Goal: Transaction & Acquisition: Purchase product/service

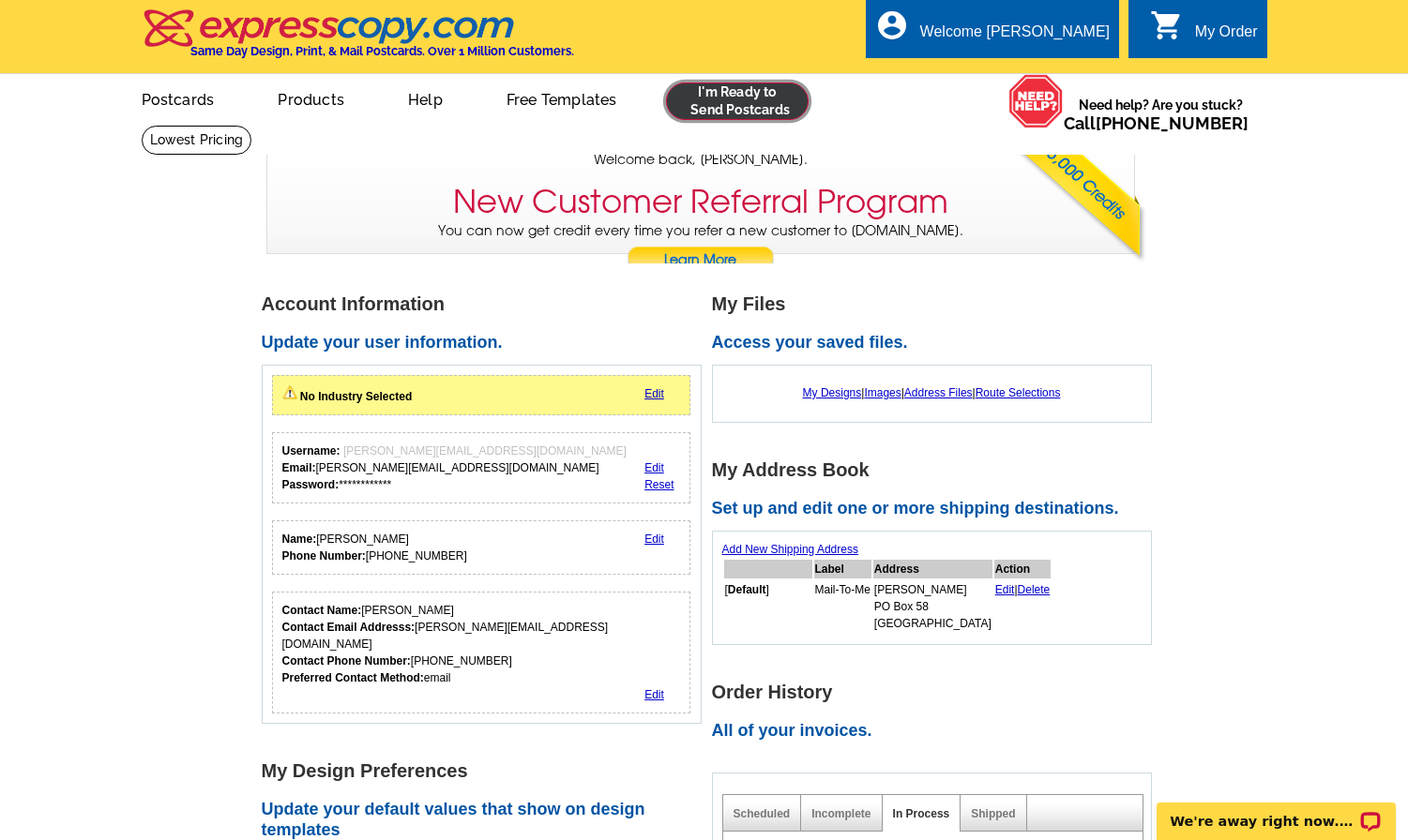
click at [719, 99] on link at bounding box center [737, 102] width 143 height 38
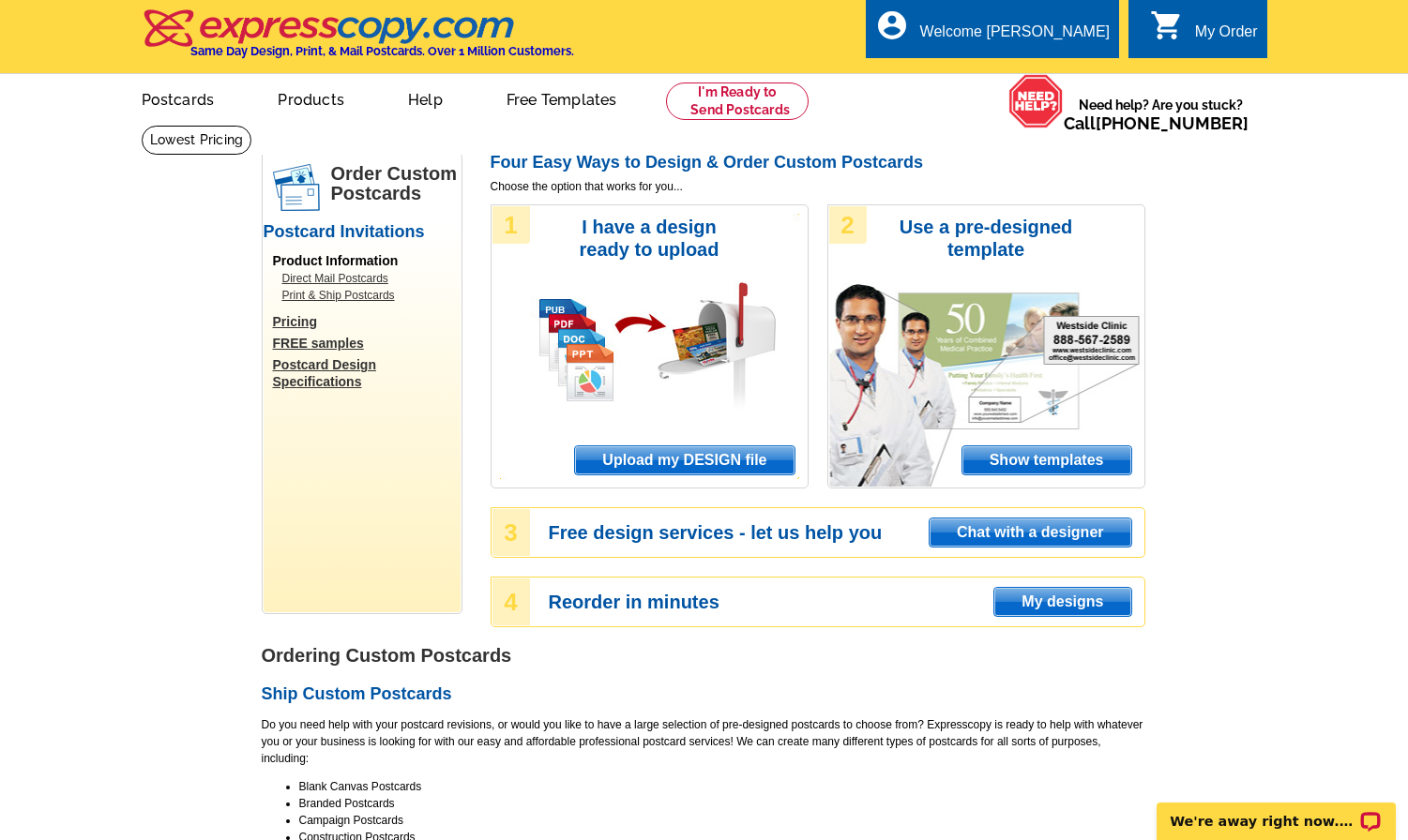
click at [713, 448] on span "Upload my DESIGN file" at bounding box center [684, 460] width 218 height 28
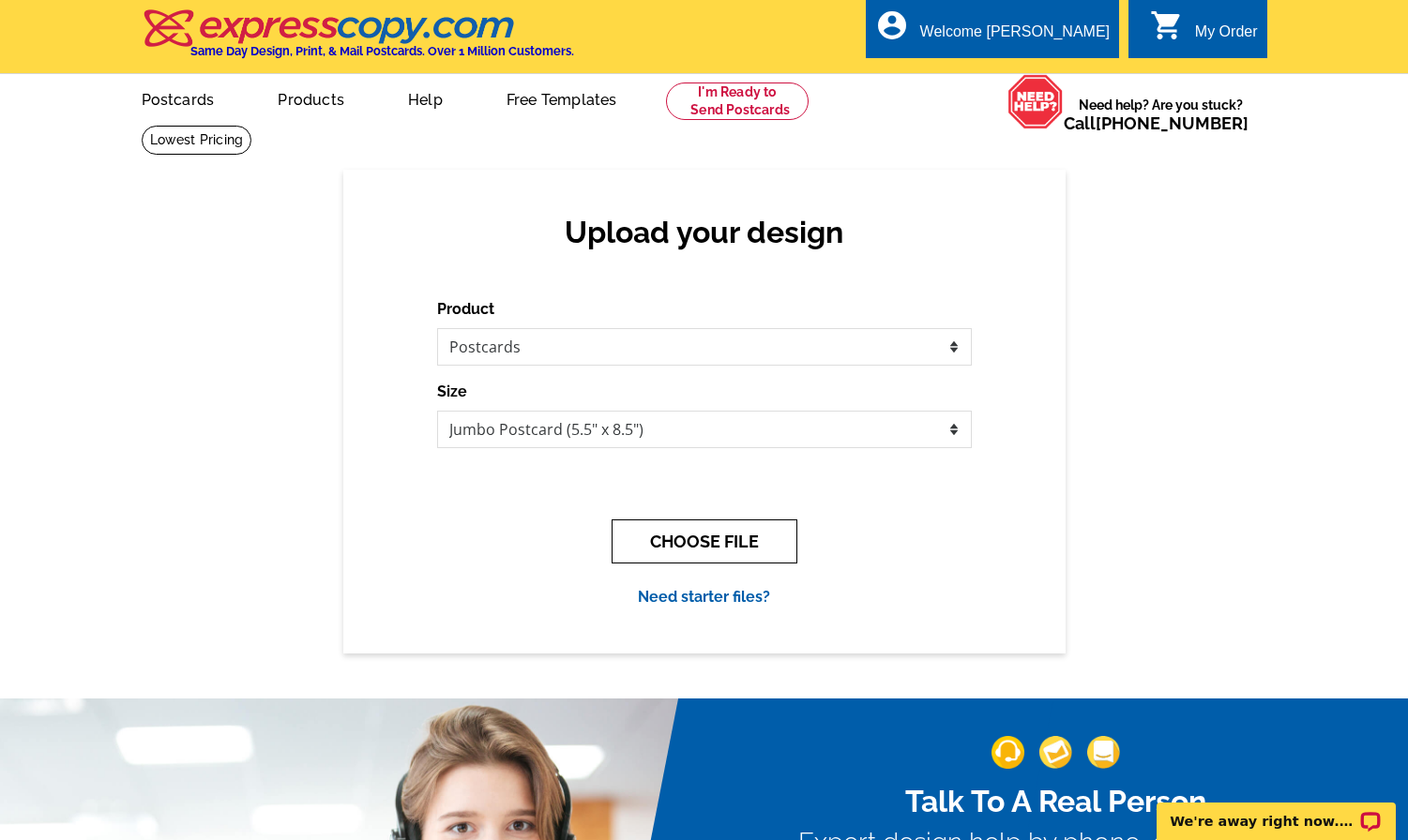
drag, startPoint x: 706, startPoint y: 550, endPoint x: 729, endPoint y: 513, distance: 43.6
click at [706, 550] on button "CHOOSE FILE" at bounding box center [704, 541] width 186 height 44
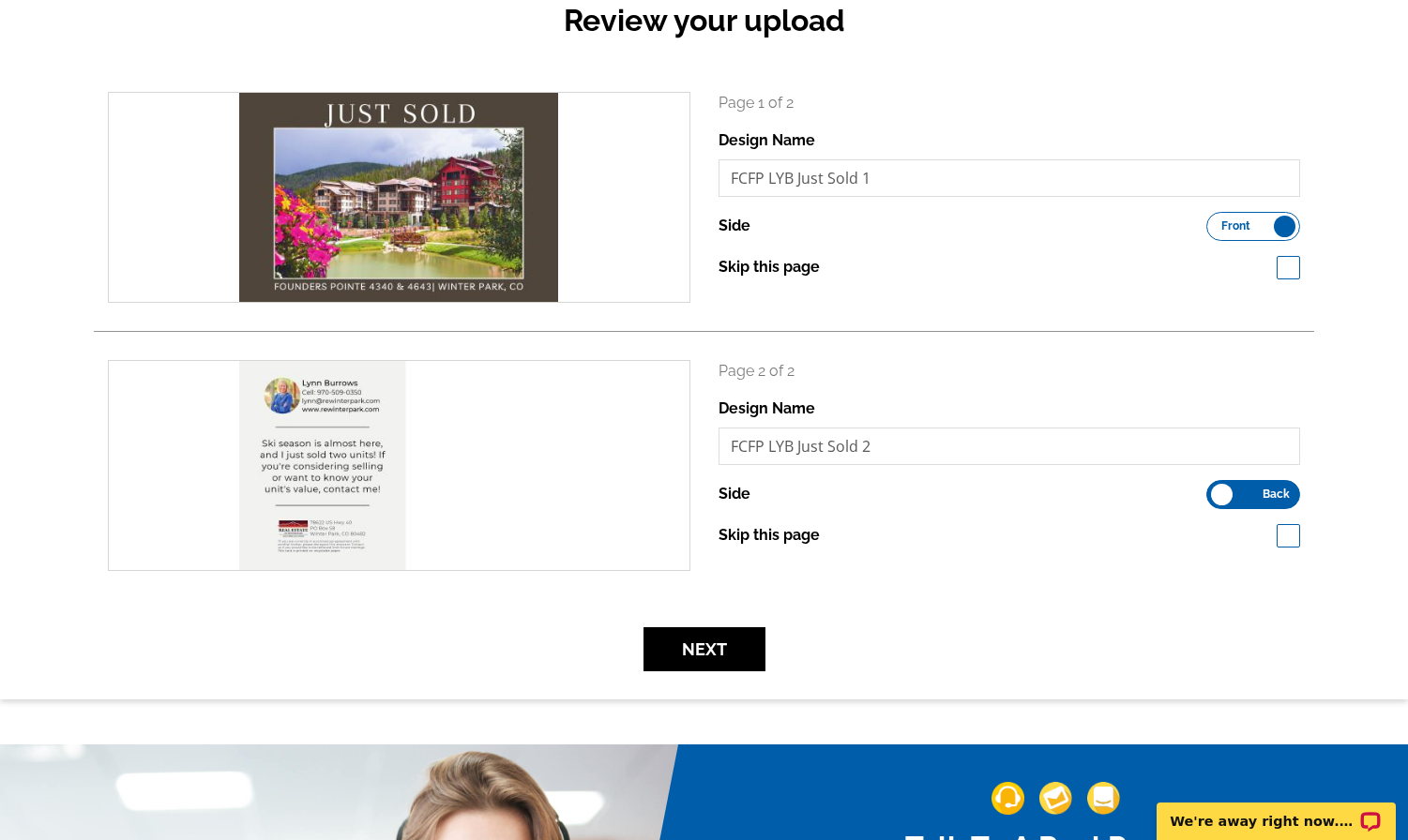
scroll to position [251, 0]
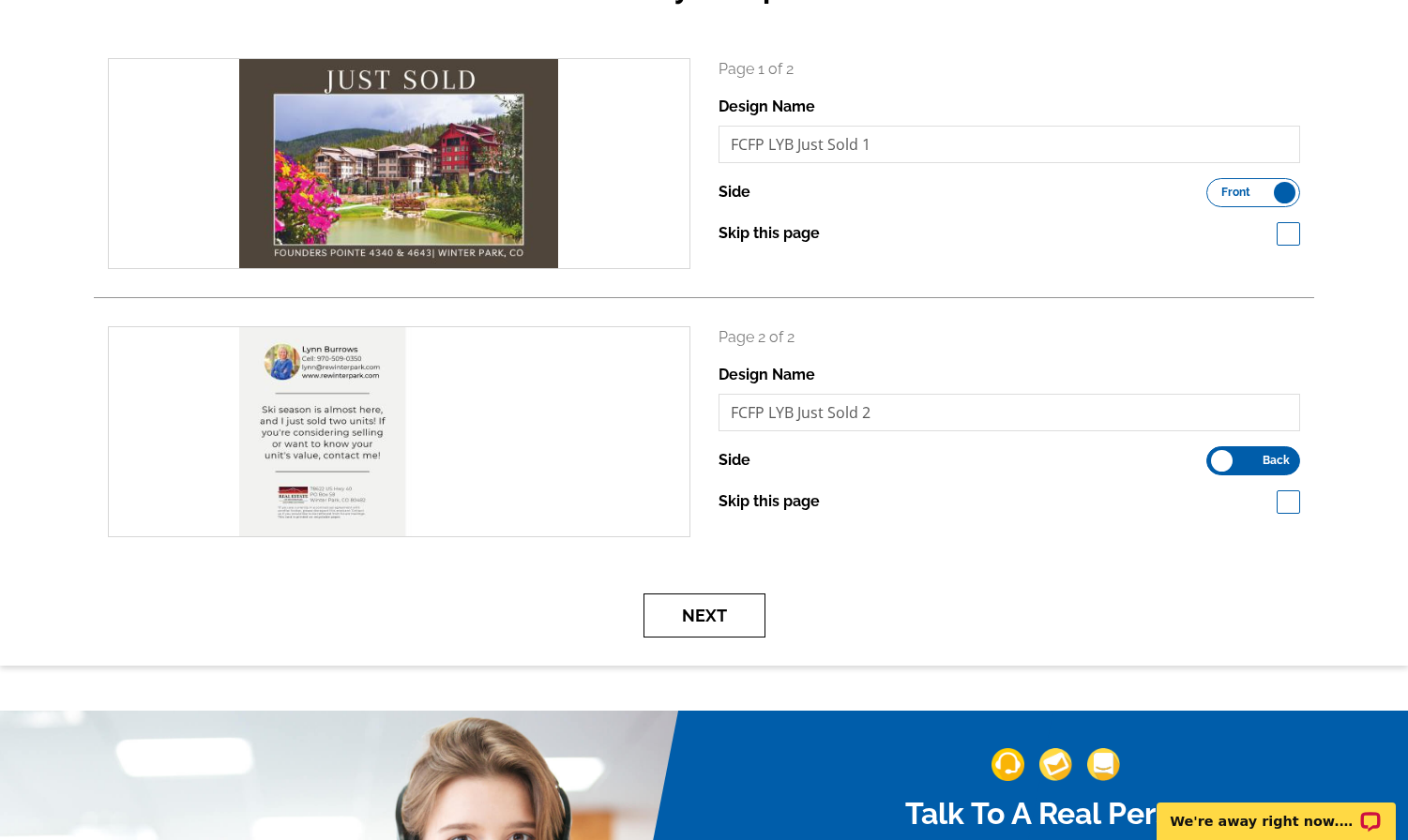
click at [703, 616] on button "Next" at bounding box center [704, 615] width 121 height 44
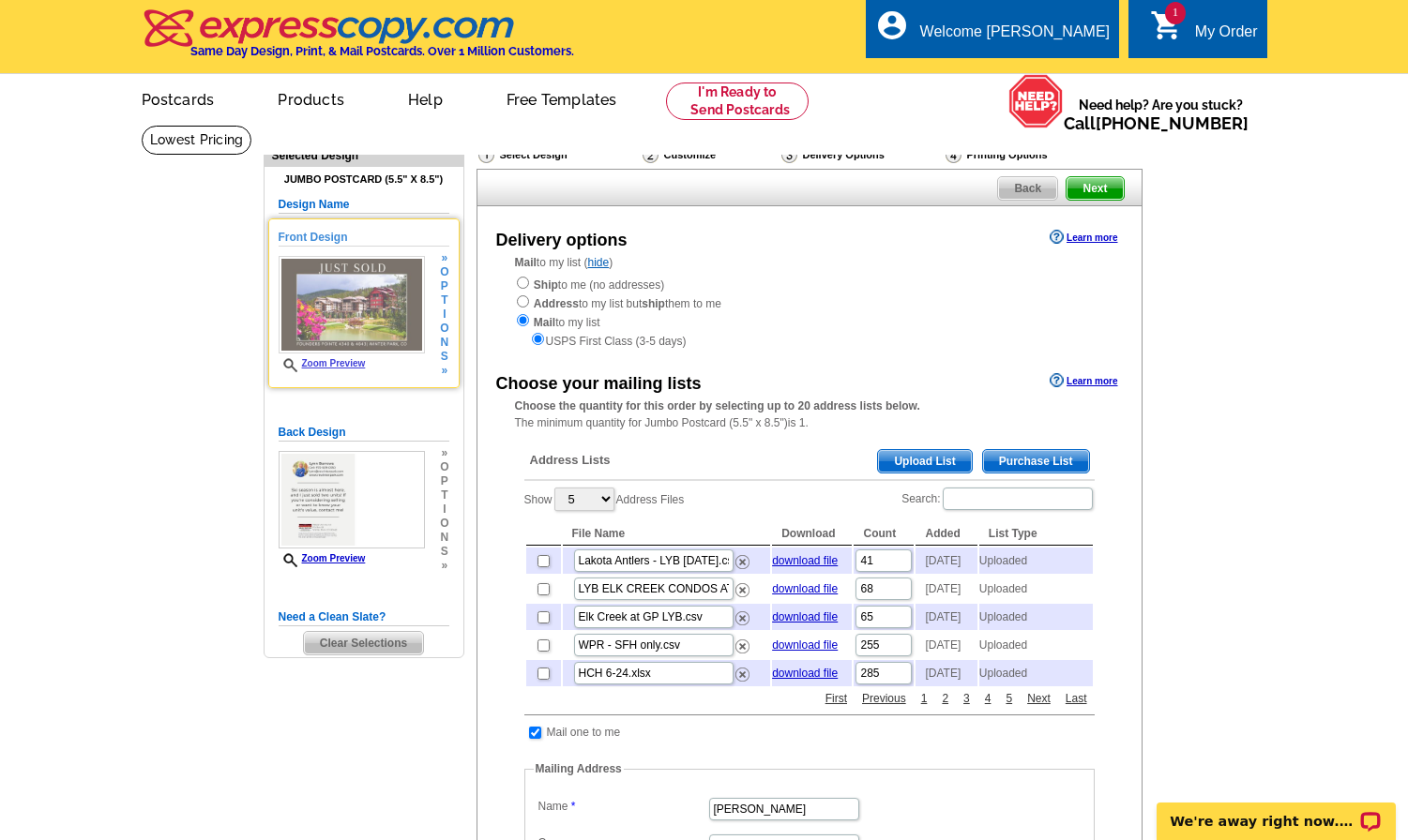
click at [370, 283] on img at bounding box center [351, 305] width 146 height 98
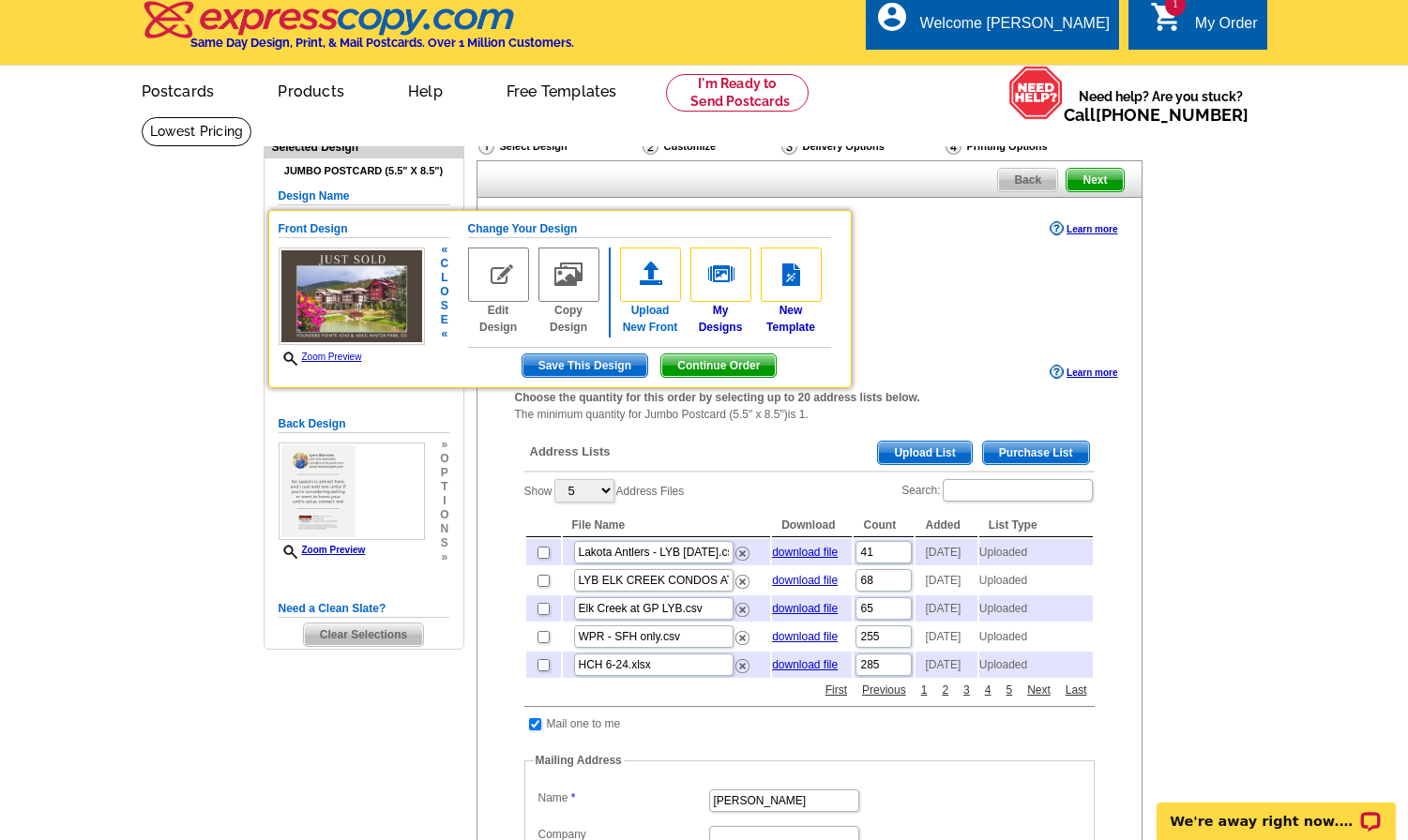
scroll to position [9, 0]
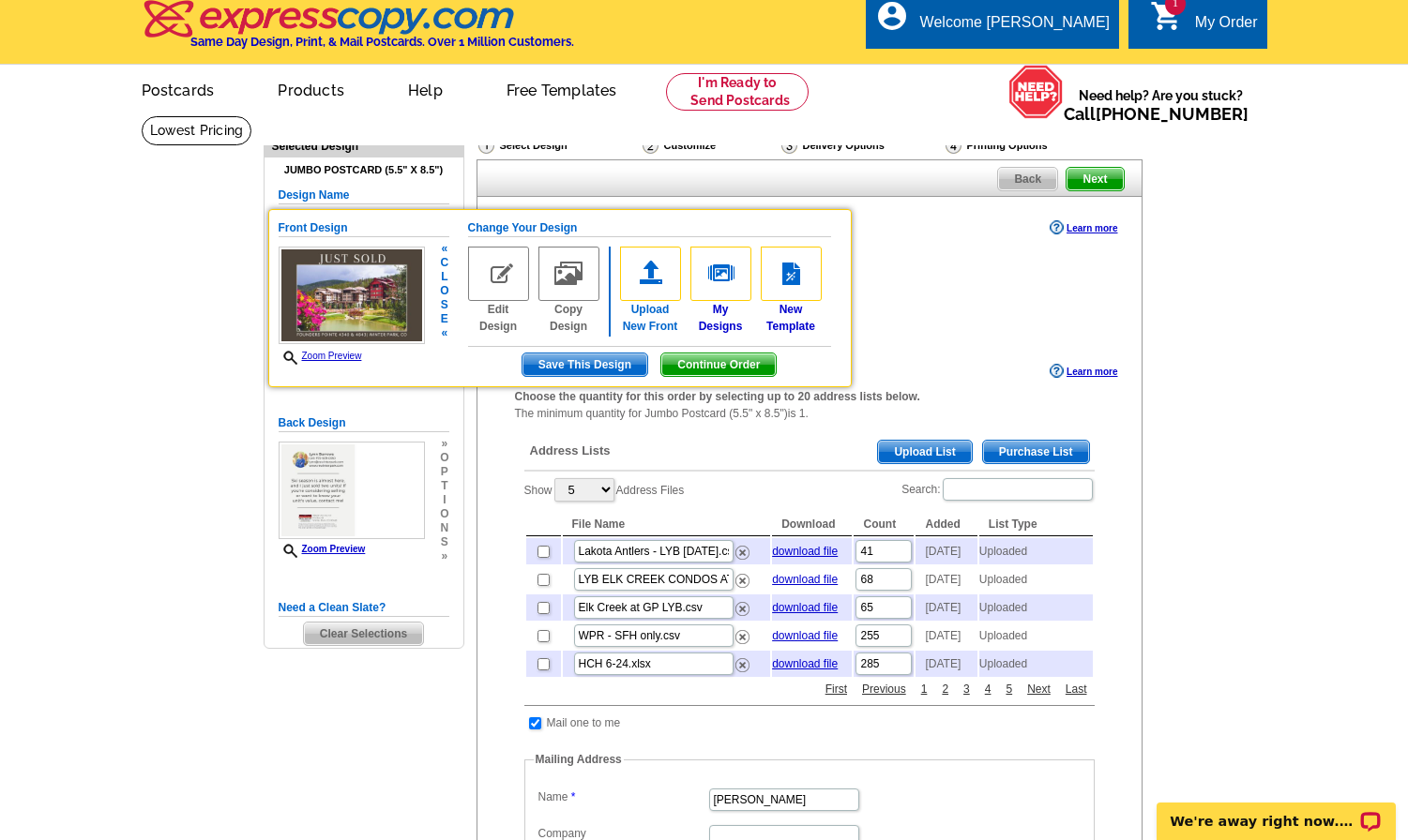
click at [643, 292] on img at bounding box center [650, 274] width 61 height 55
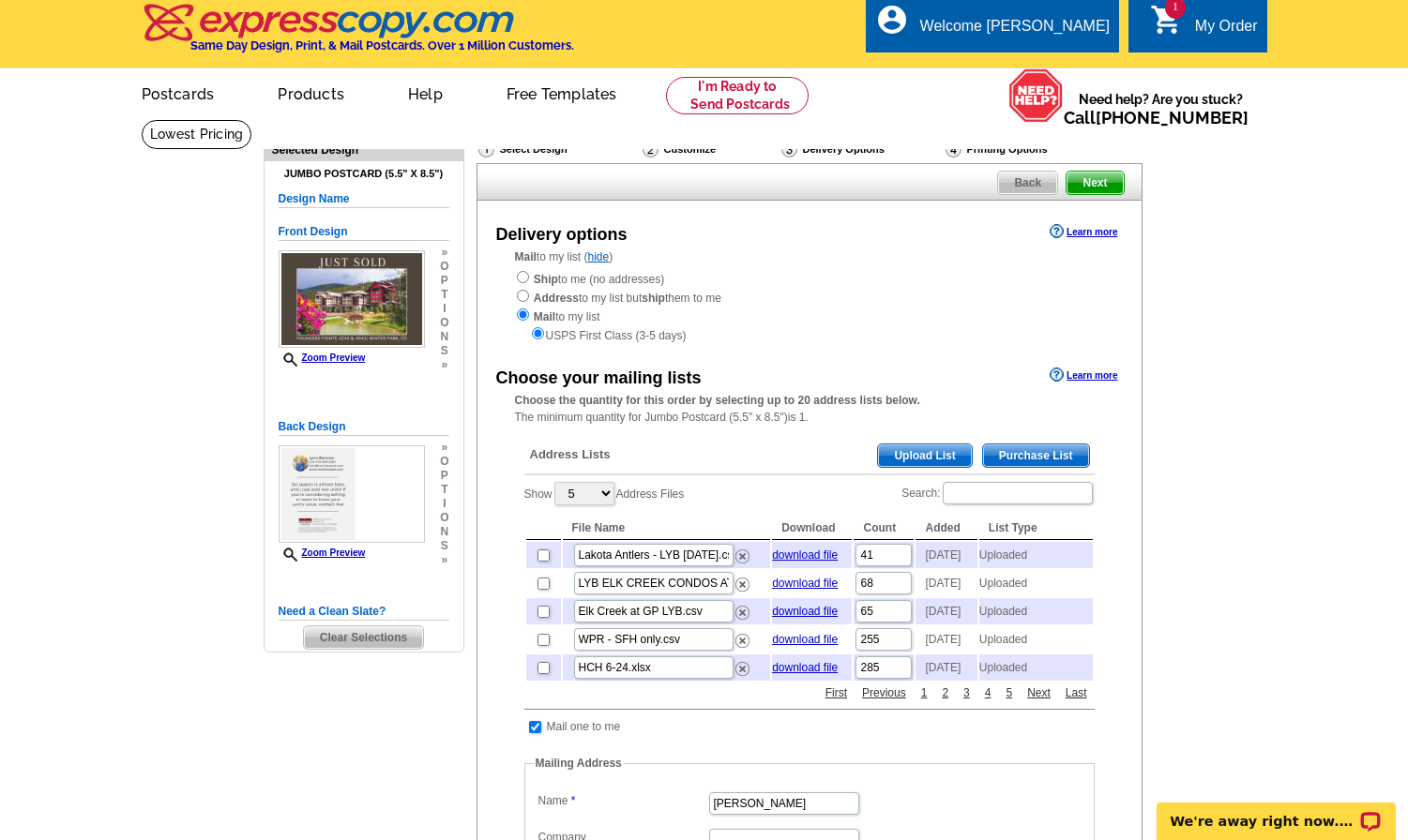
scroll to position [5, 0]
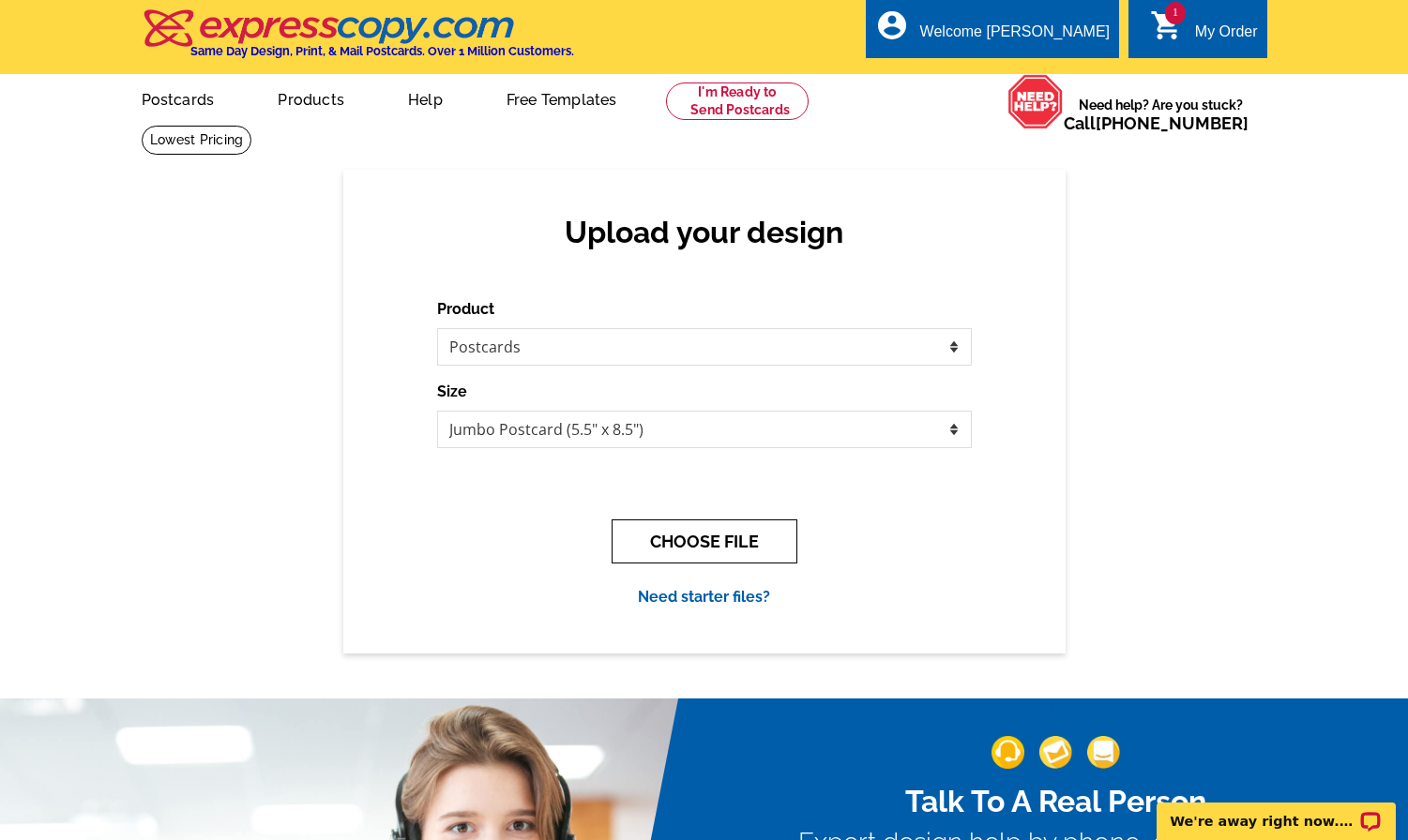
click at [713, 554] on button "CHOOSE FILE" at bounding box center [704, 541] width 186 height 44
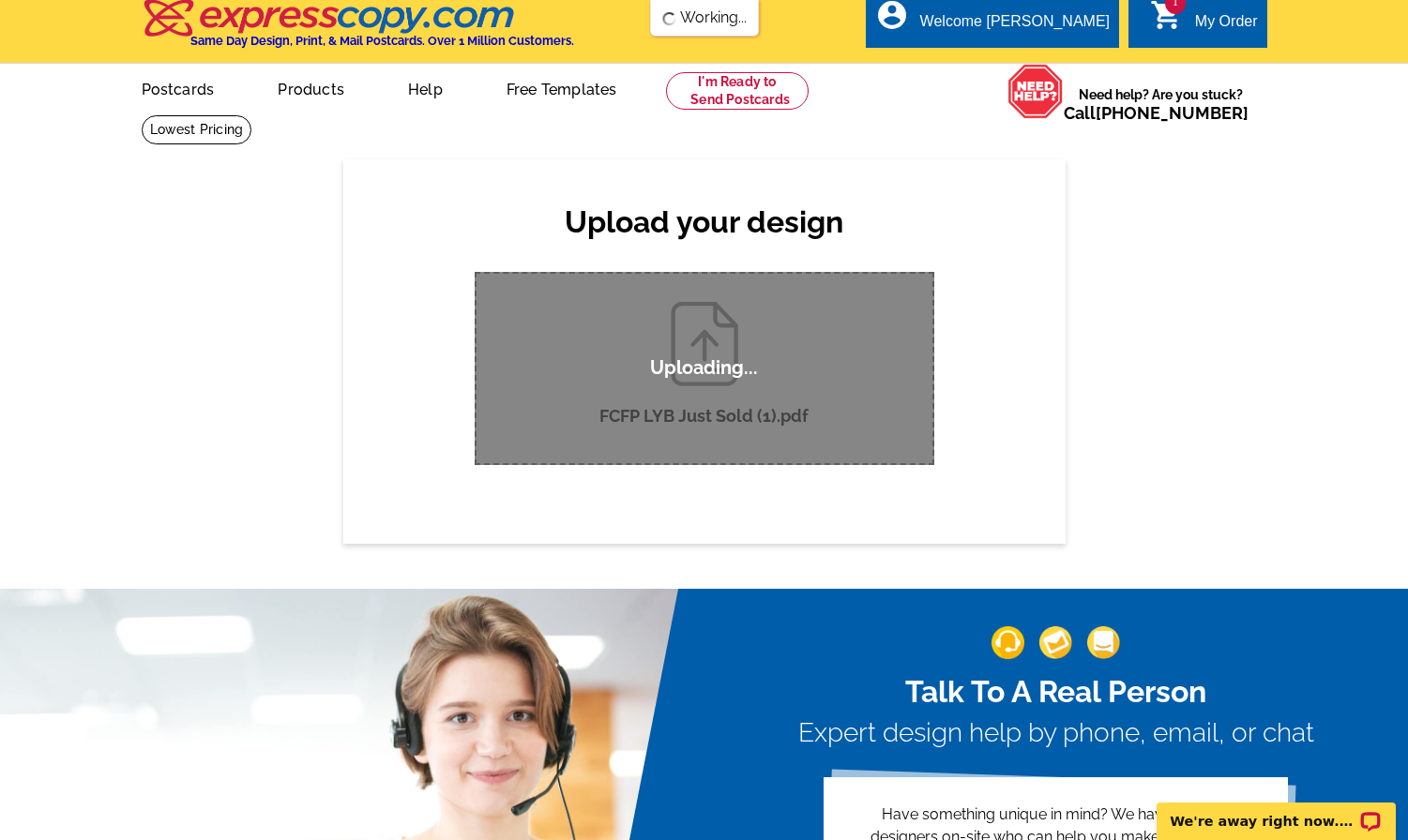
scroll to position [2, 0]
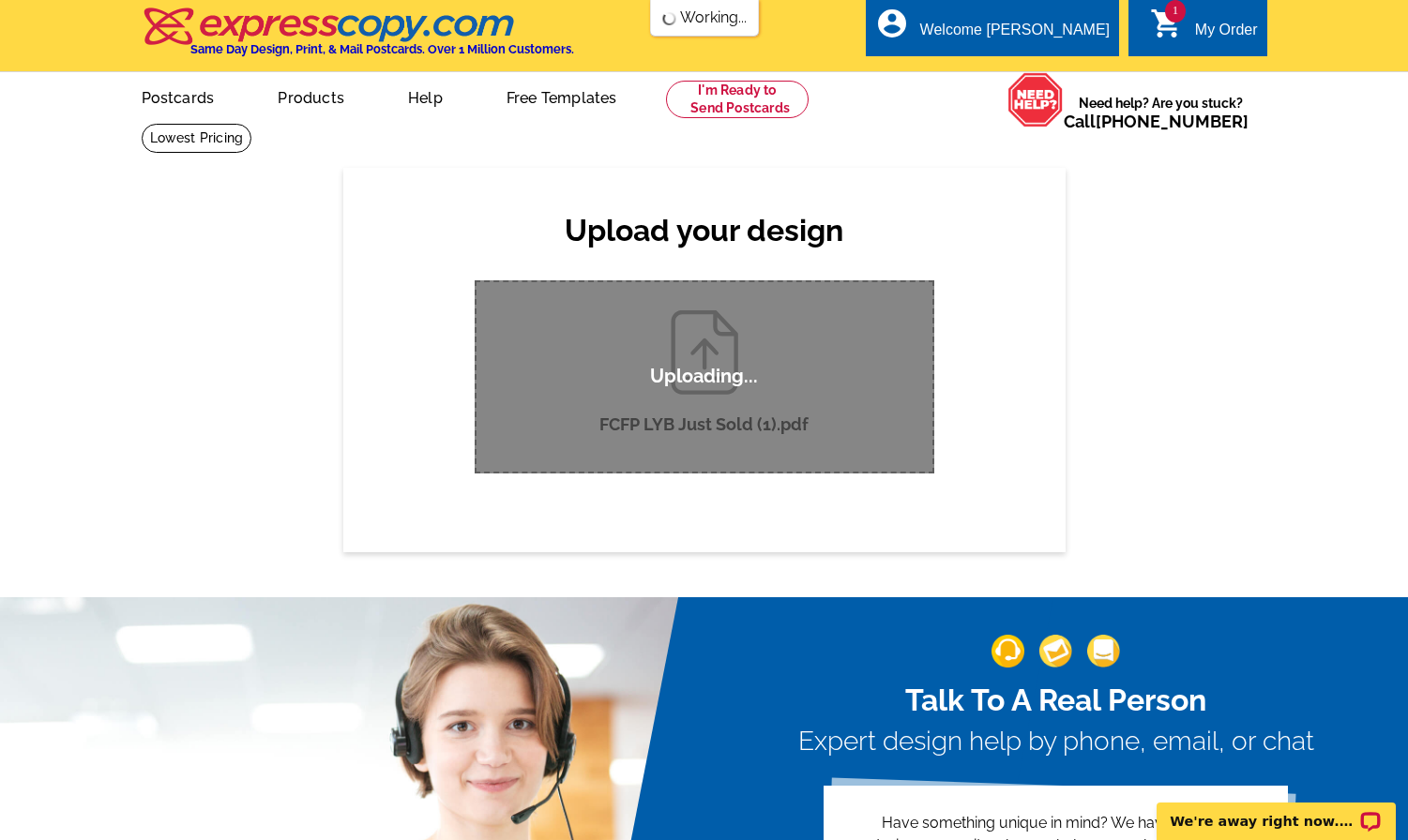
click at [1209, 26] on div "My Order" at bounding box center [1226, 35] width 63 height 26
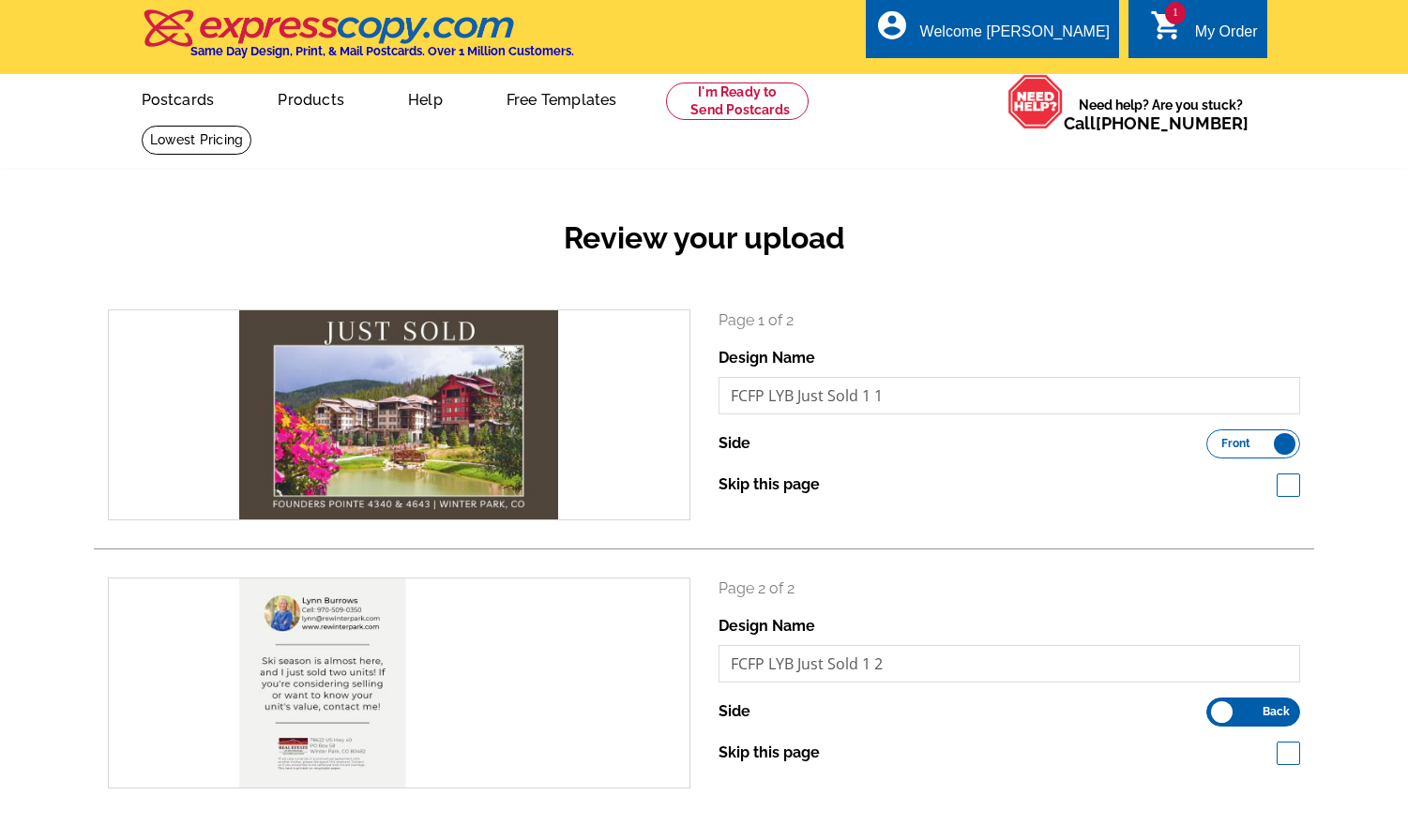
click at [530, 248] on h2 "Review your upload" at bounding box center [704, 238] width 1220 height 36
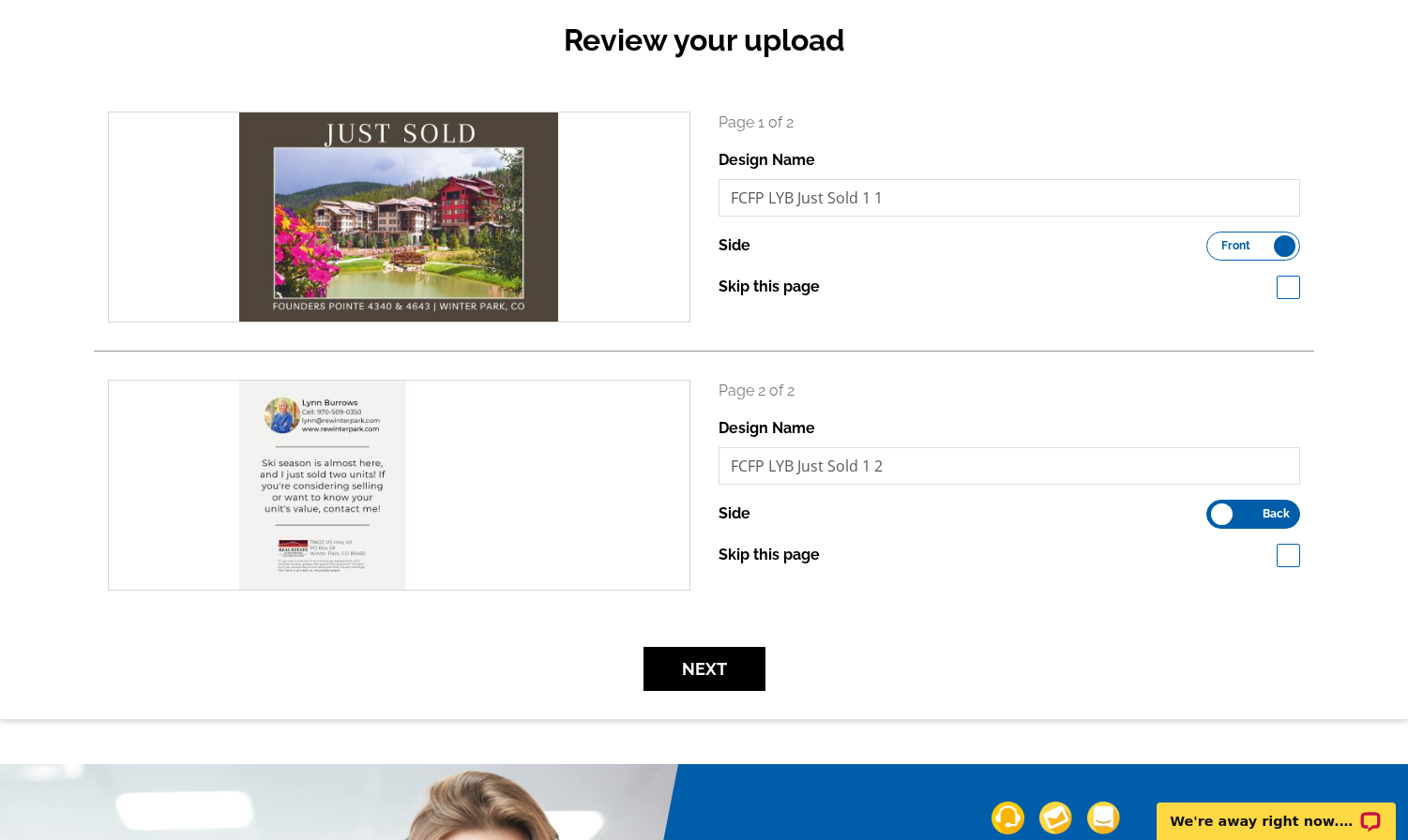
scroll to position [200, 0]
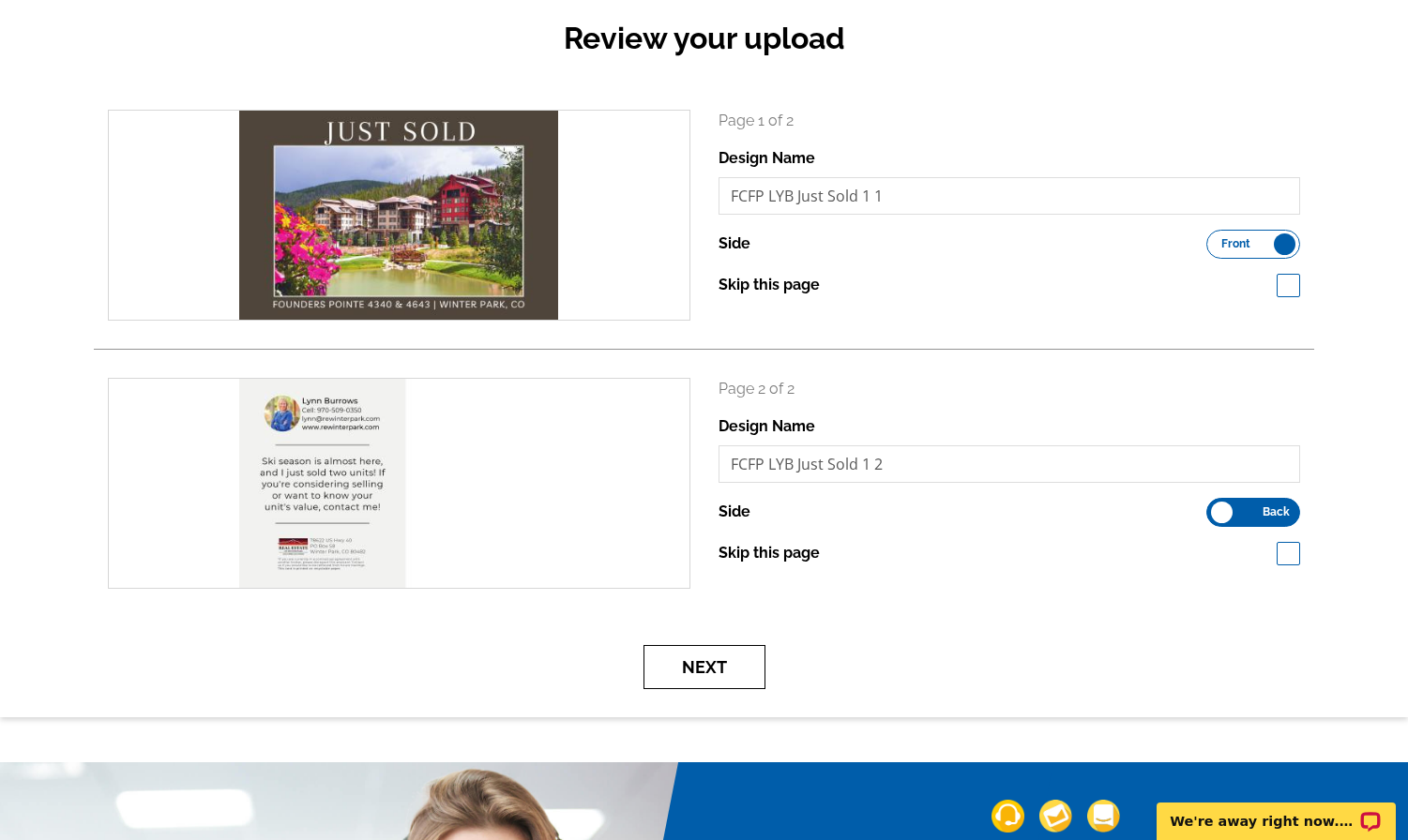
click at [721, 671] on button "Next" at bounding box center [704, 667] width 121 height 44
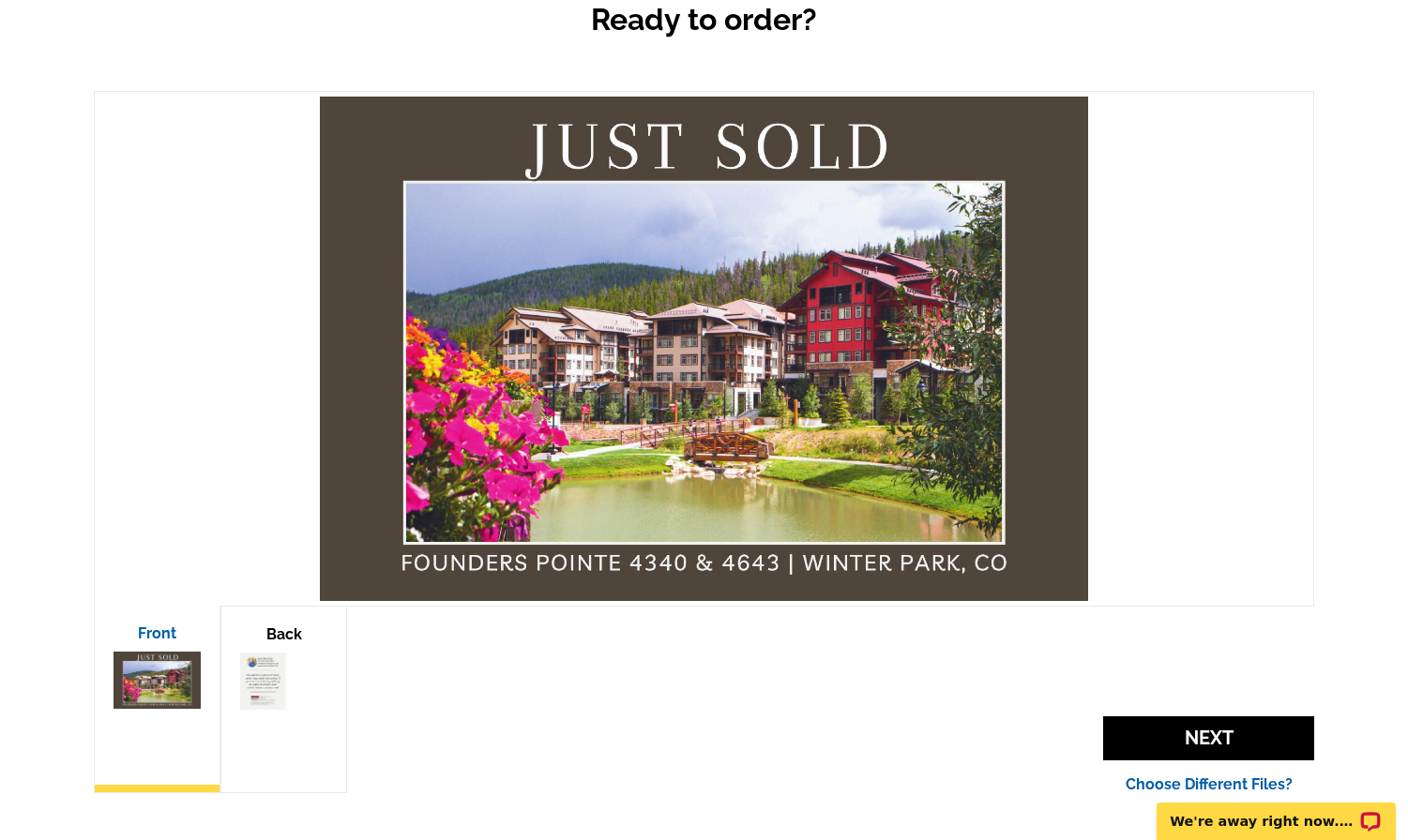
scroll to position [324, 0]
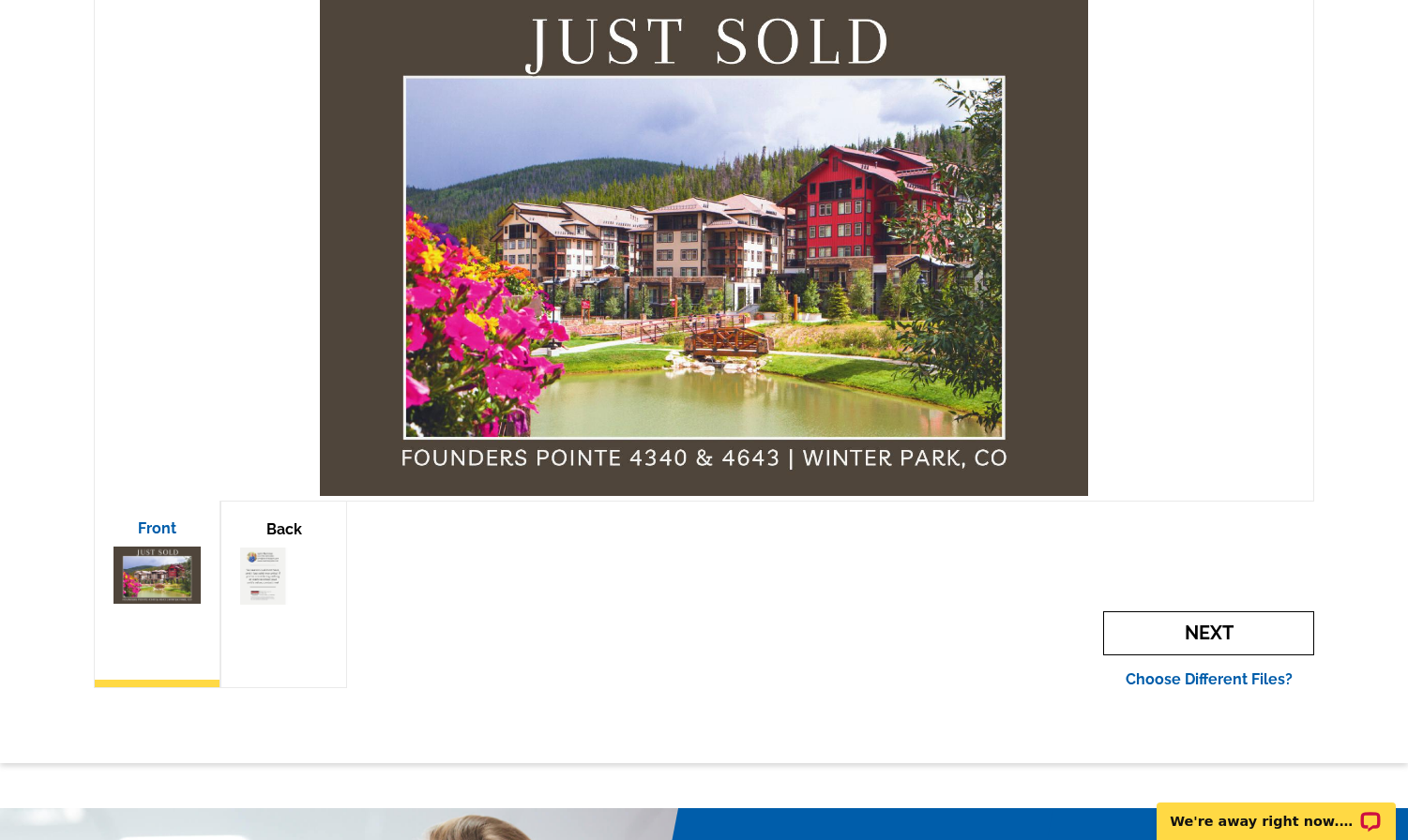
click at [1245, 634] on span "Next" at bounding box center [1208, 633] width 211 height 44
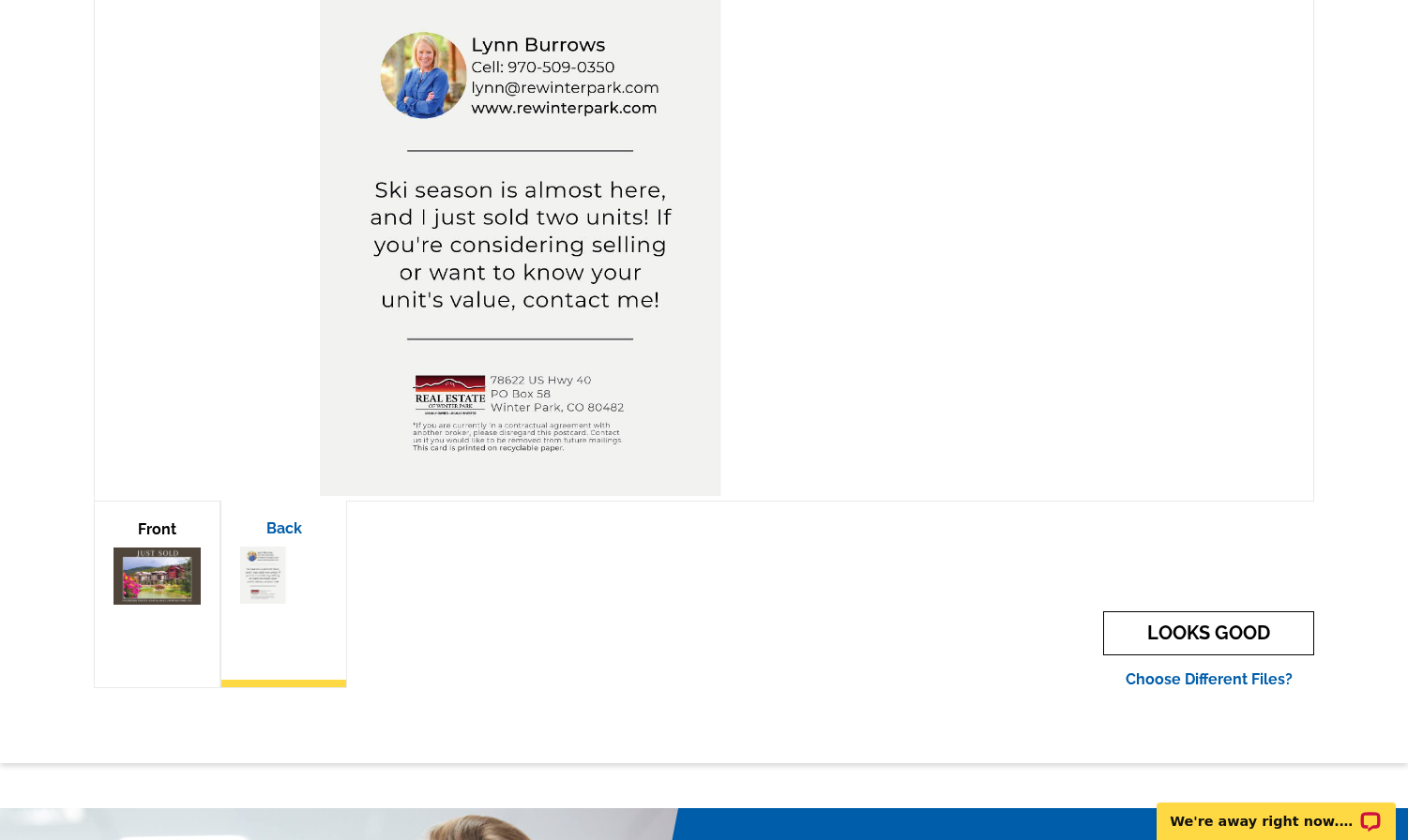
click at [1245, 634] on link "LOOKS GOOD" at bounding box center [1208, 633] width 211 height 44
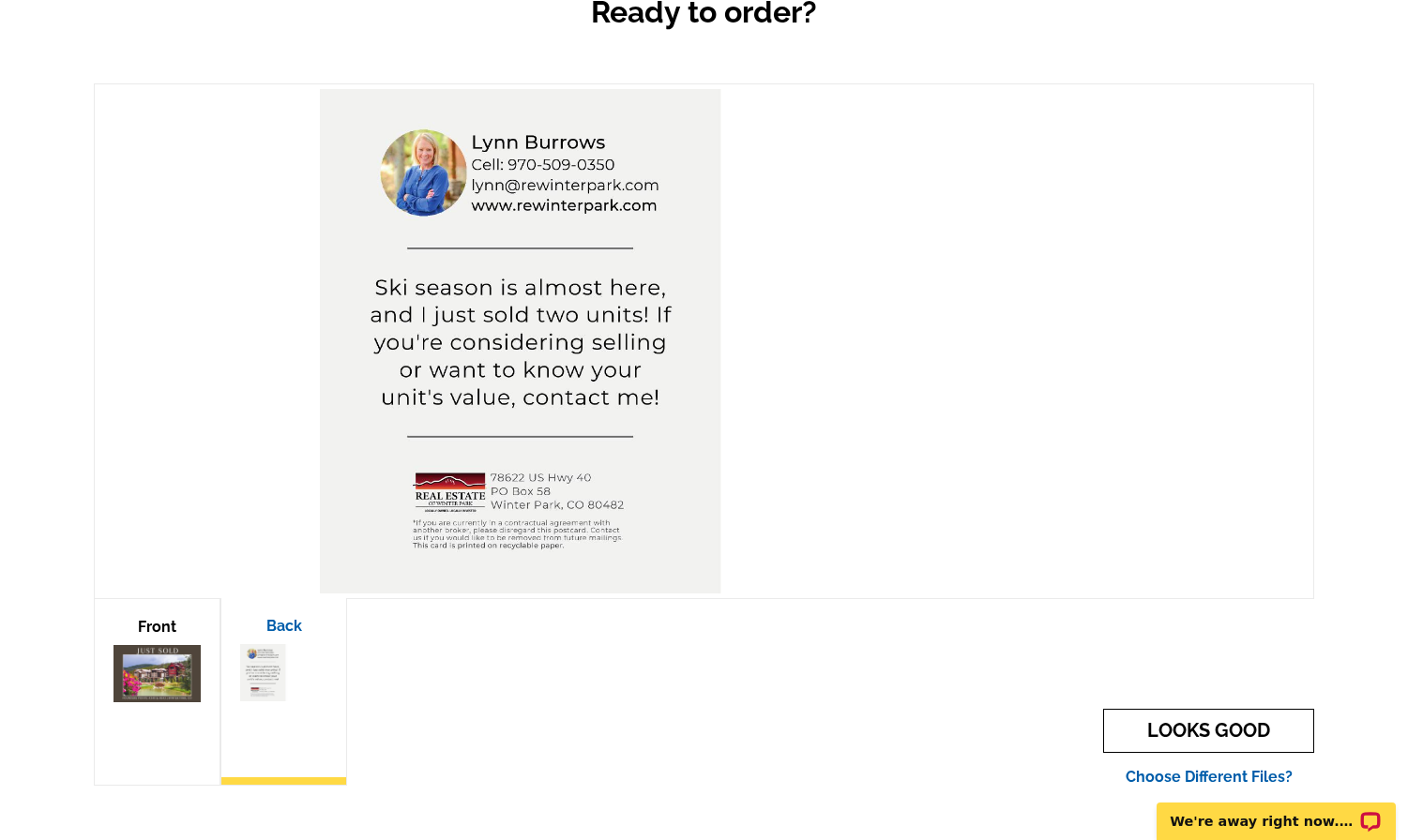
scroll to position [409, 0]
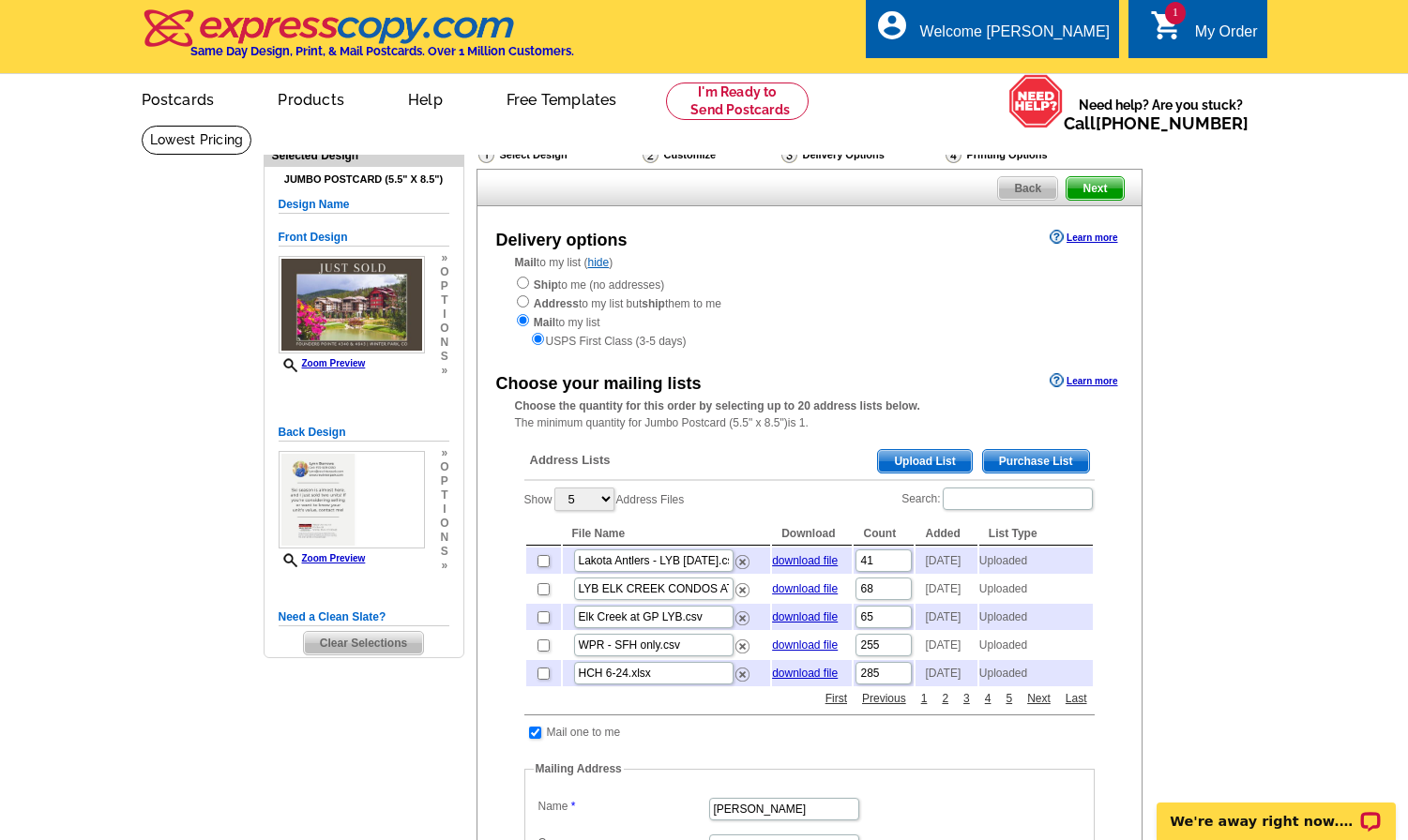
click at [926, 461] on span "Upload List" at bounding box center [924, 461] width 93 height 23
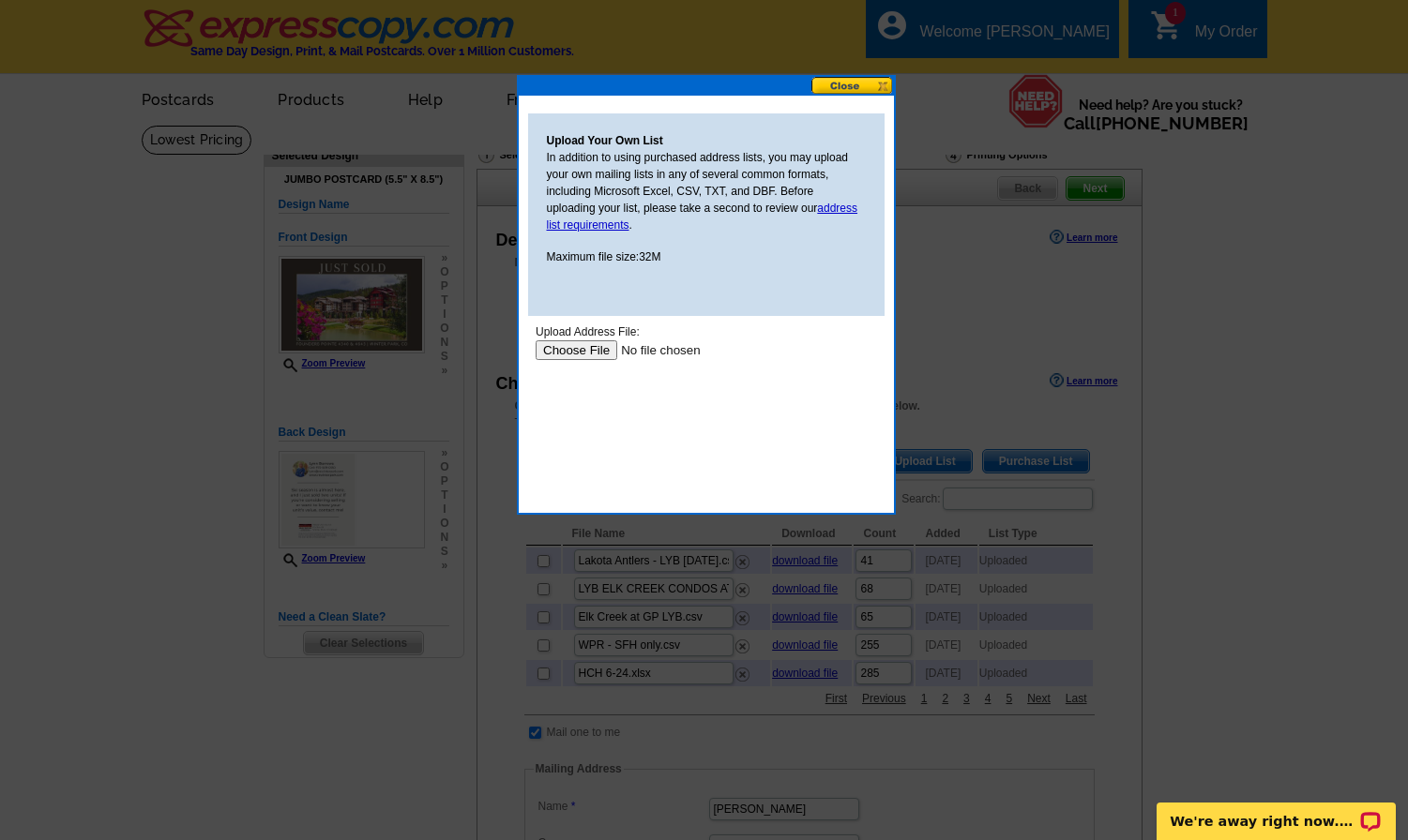
click at [602, 350] on input "file" at bounding box center [654, 349] width 237 height 20
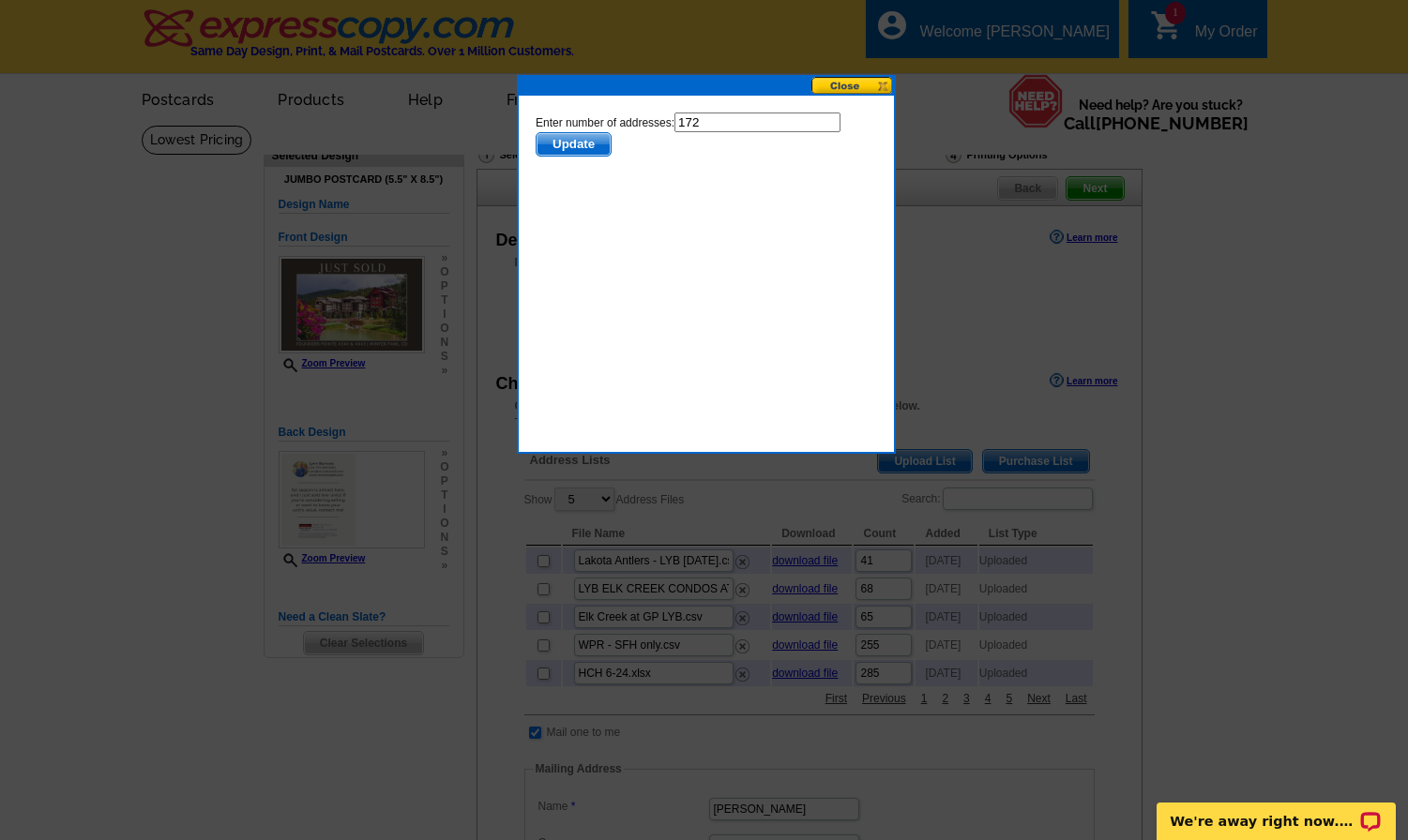
click at [558, 138] on span "Update" at bounding box center [573, 144] width 74 height 23
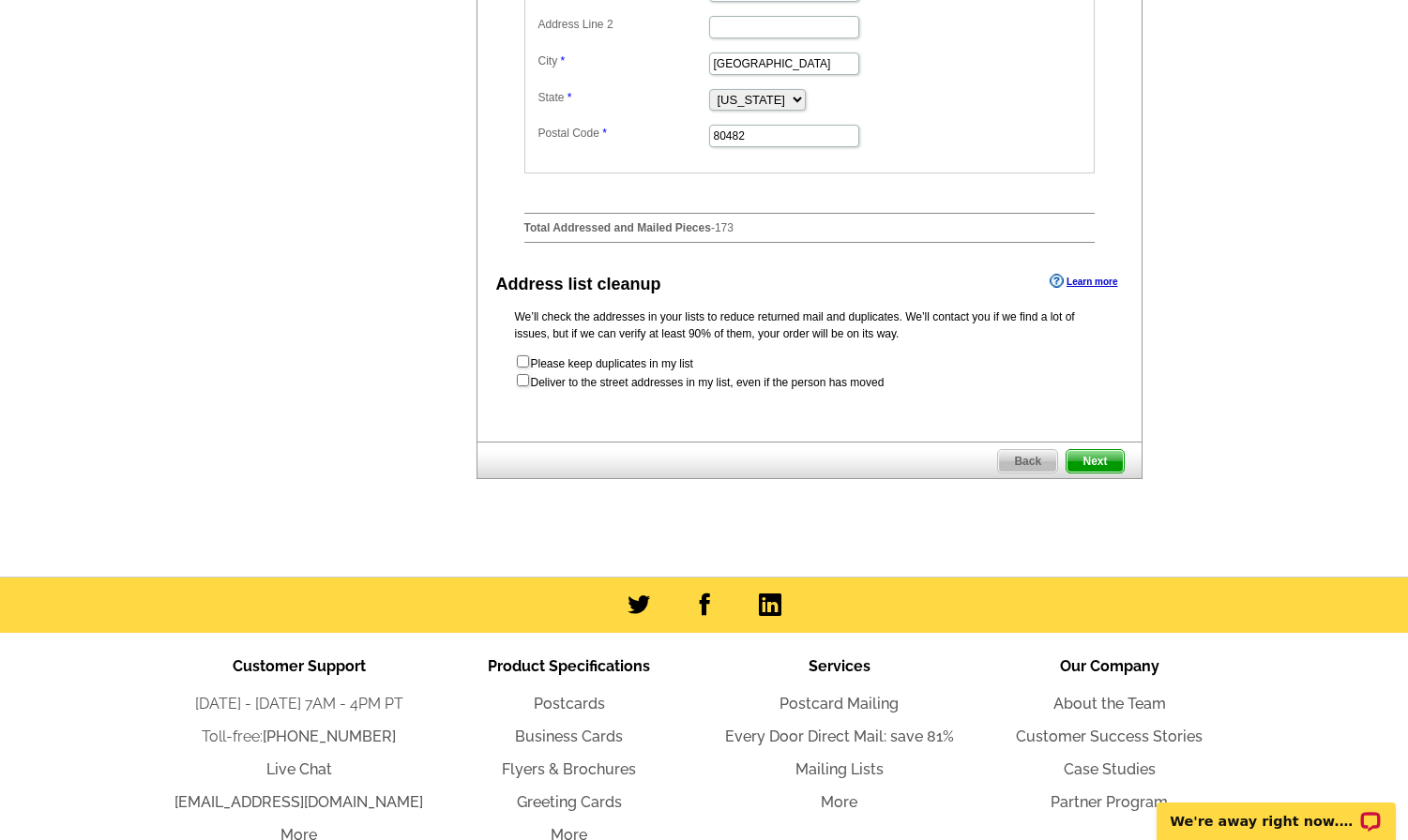
scroll to position [907, 0]
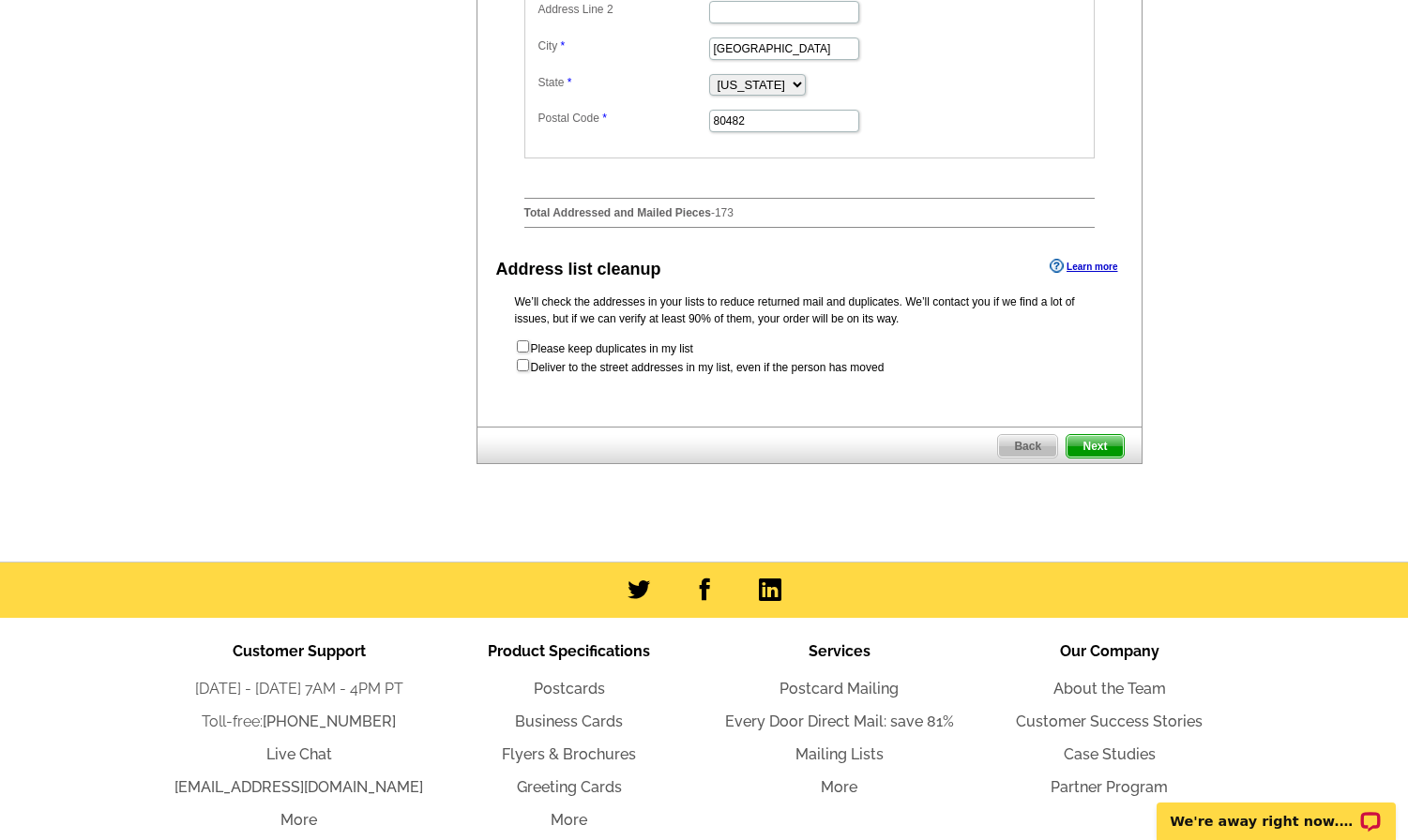
click at [1100, 458] on span "Next" at bounding box center [1094, 446] width 57 height 23
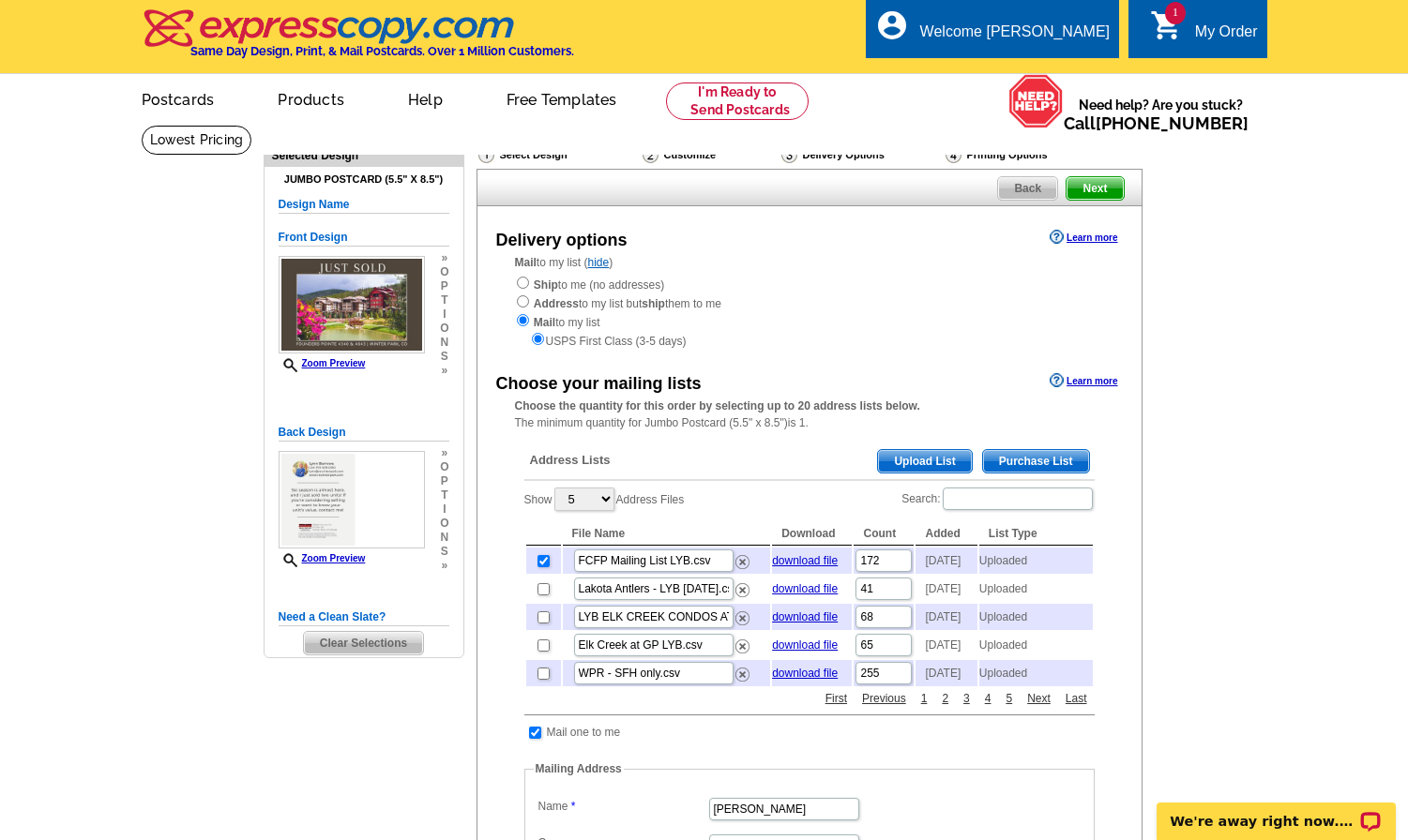
scroll to position [119, 0]
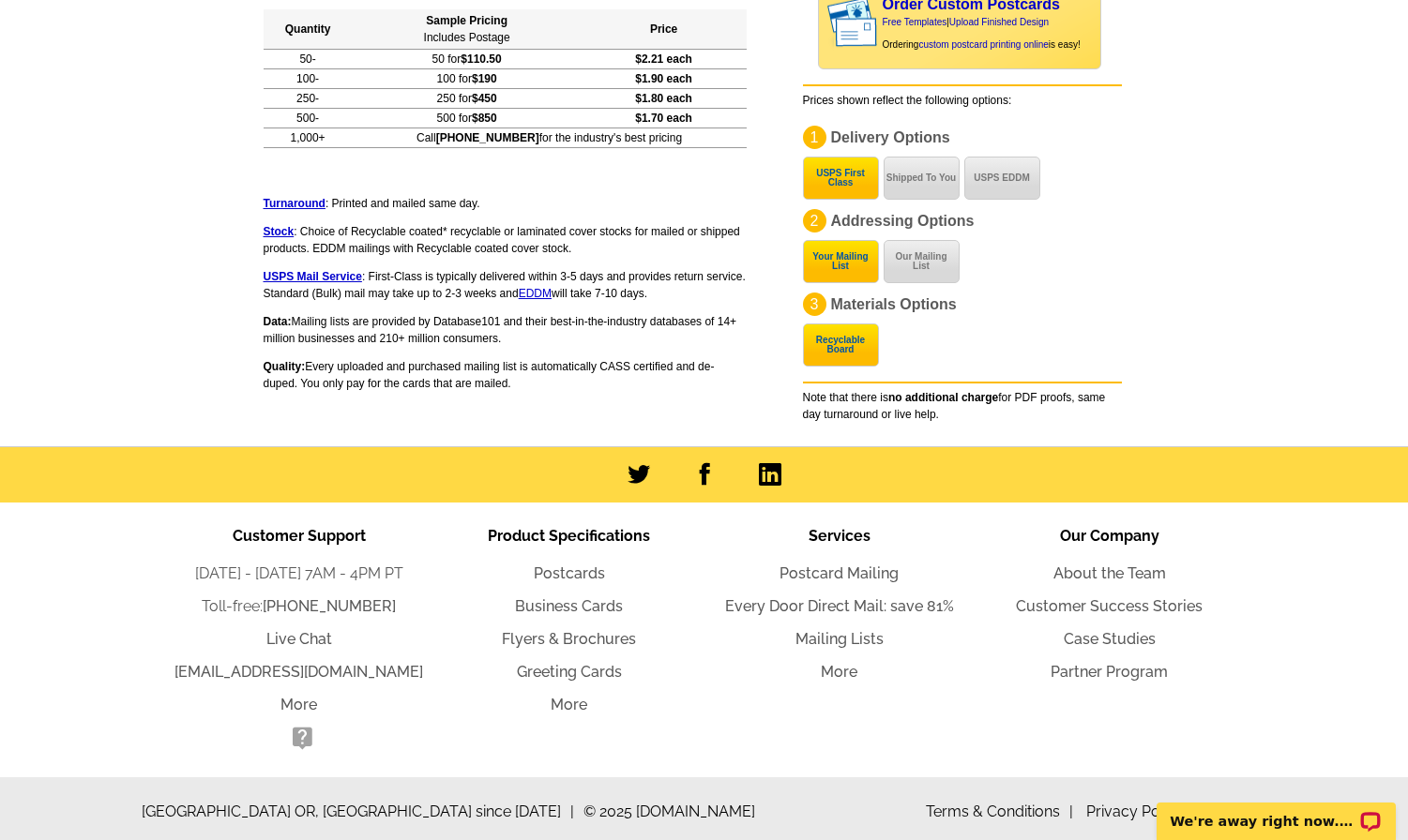
scroll to position [1428, 0]
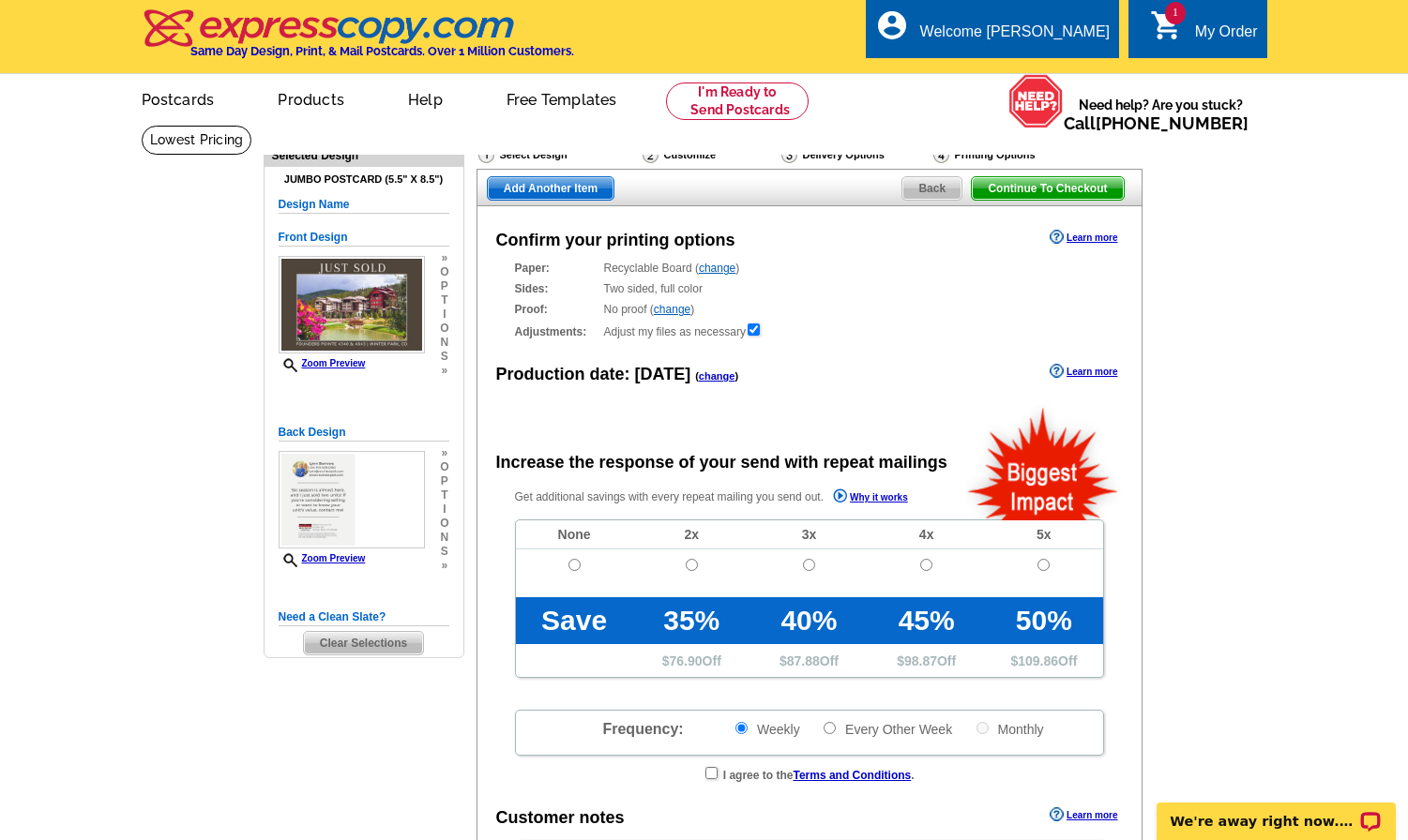
radio input "false"
click at [570, 565] on input "radio" at bounding box center [574, 564] width 12 height 12
radio input "true"
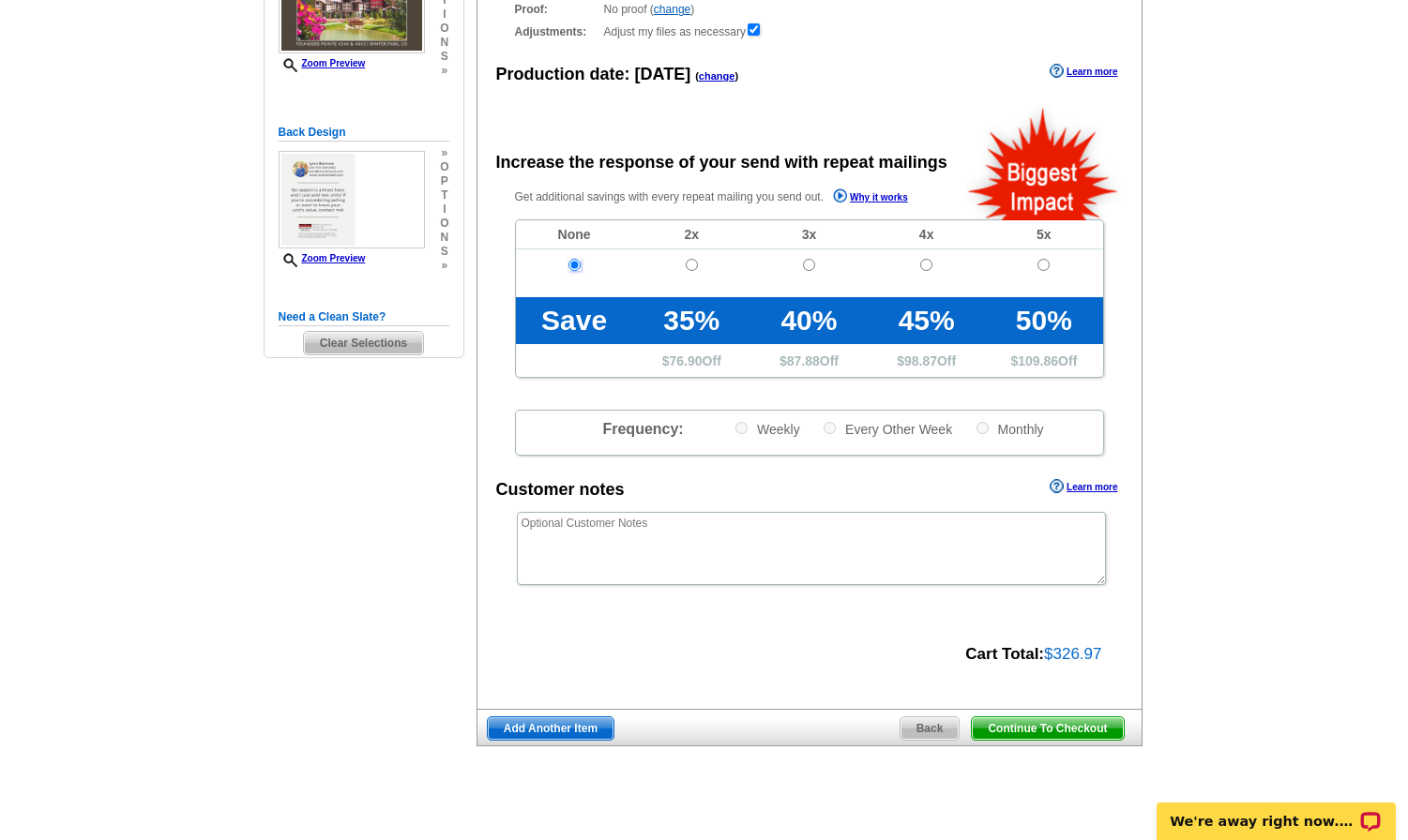
scroll to position [308, 0]
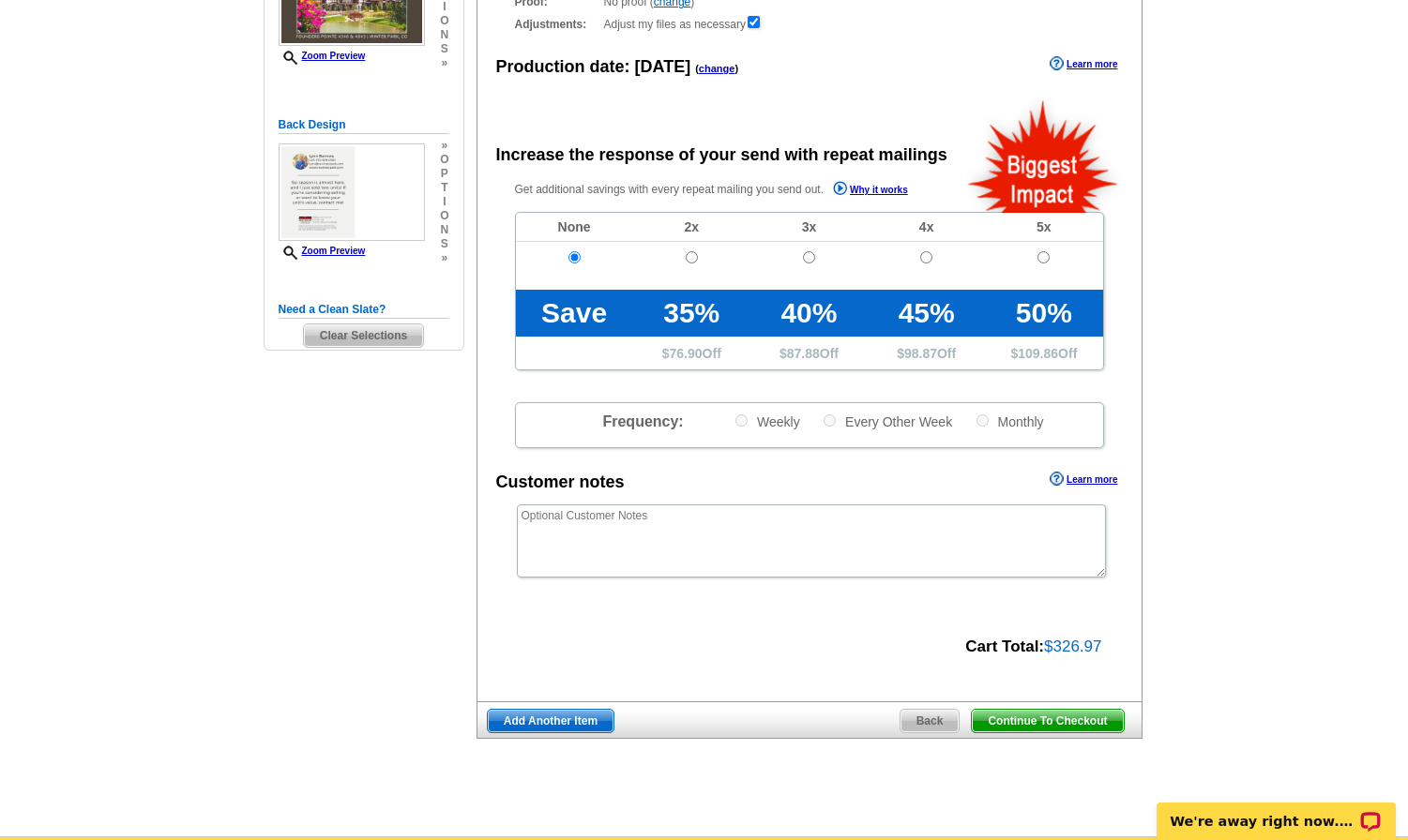
click at [1041, 719] on span "Continue To Checkout" at bounding box center [1047, 721] width 151 height 23
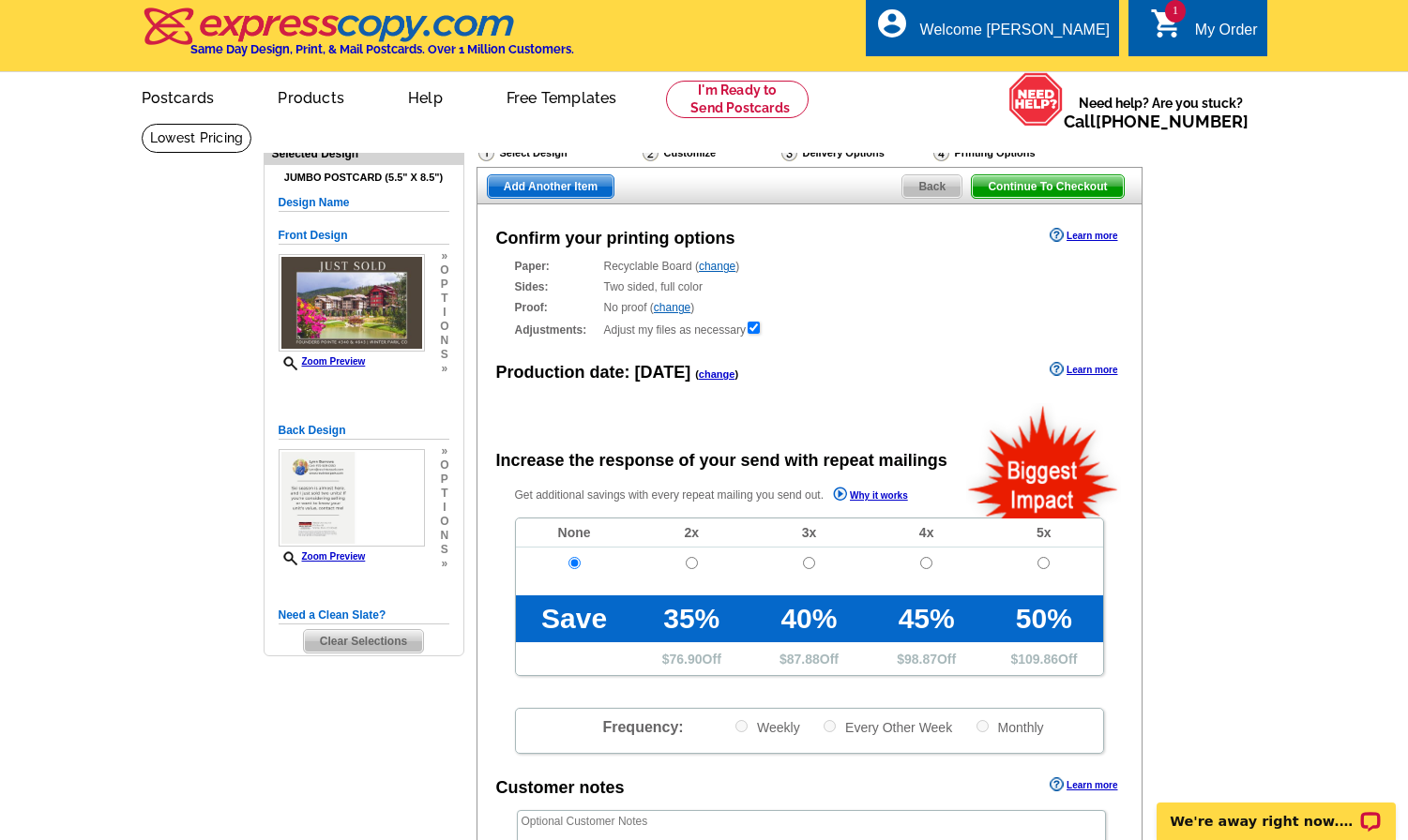
scroll to position [0, 0]
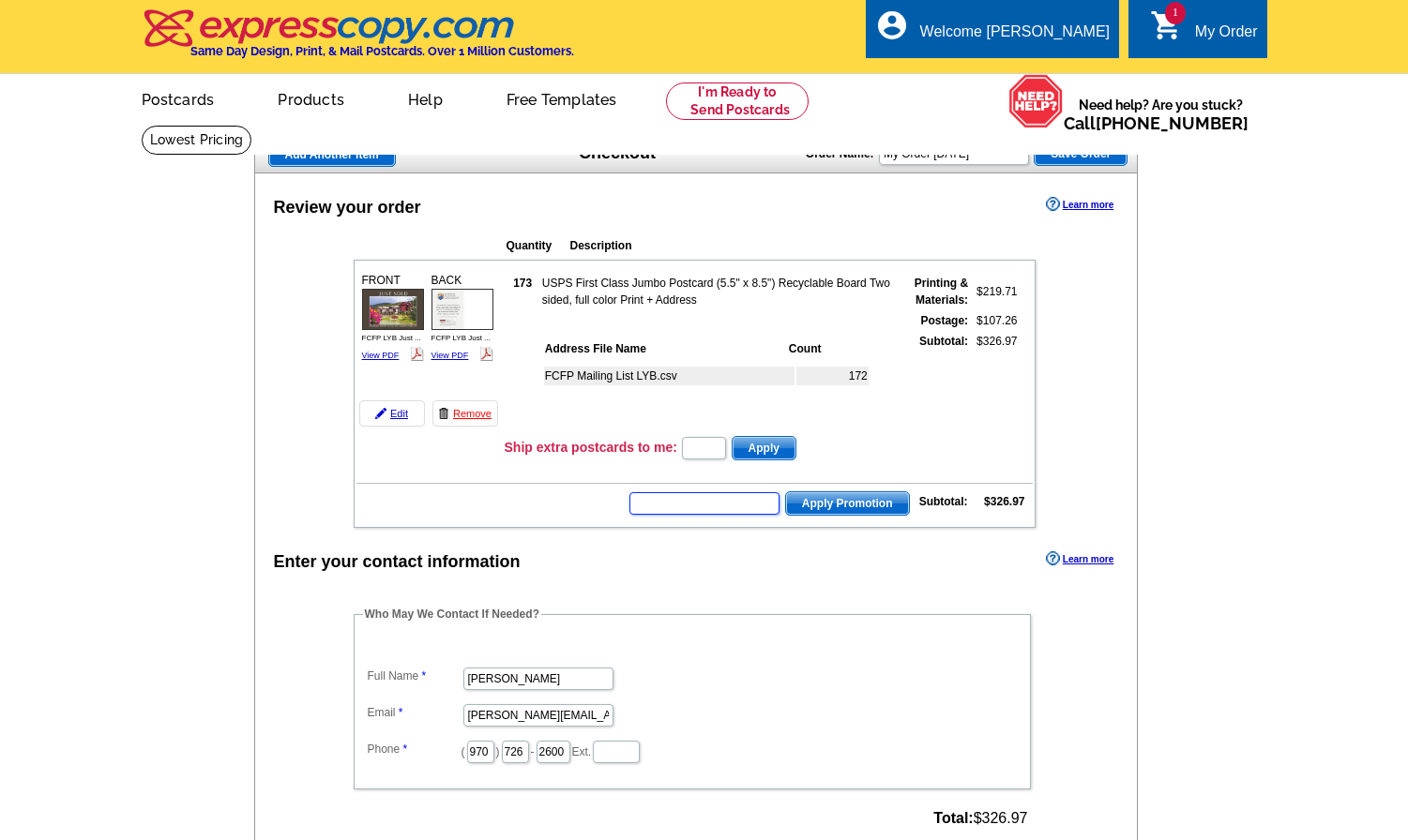
click at [722, 495] on input "text" at bounding box center [704, 504] width 150 height 23
click at [692, 505] on input "text" at bounding box center [704, 504] width 150 height 23
paste input "PMUSA50"
type input "PMUSA50"
click at [842, 502] on span "Apply Promotion" at bounding box center [847, 504] width 122 height 23
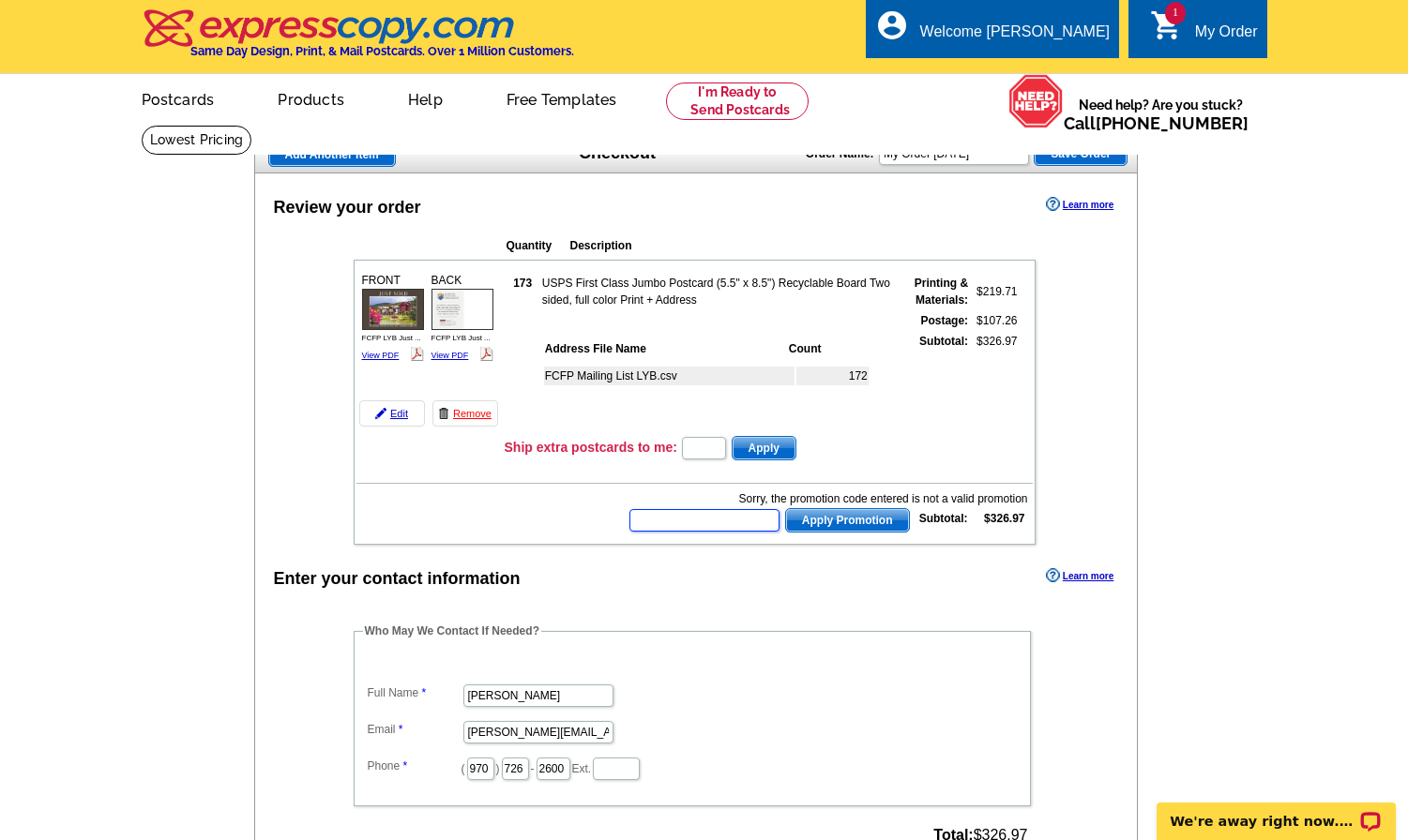
click at [754, 520] on input "text" at bounding box center [704, 521] width 150 height 23
paste input "HURRY40"
type input "HURRY40"
click at [803, 521] on span "Apply Promotion" at bounding box center [847, 521] width 122 height 23
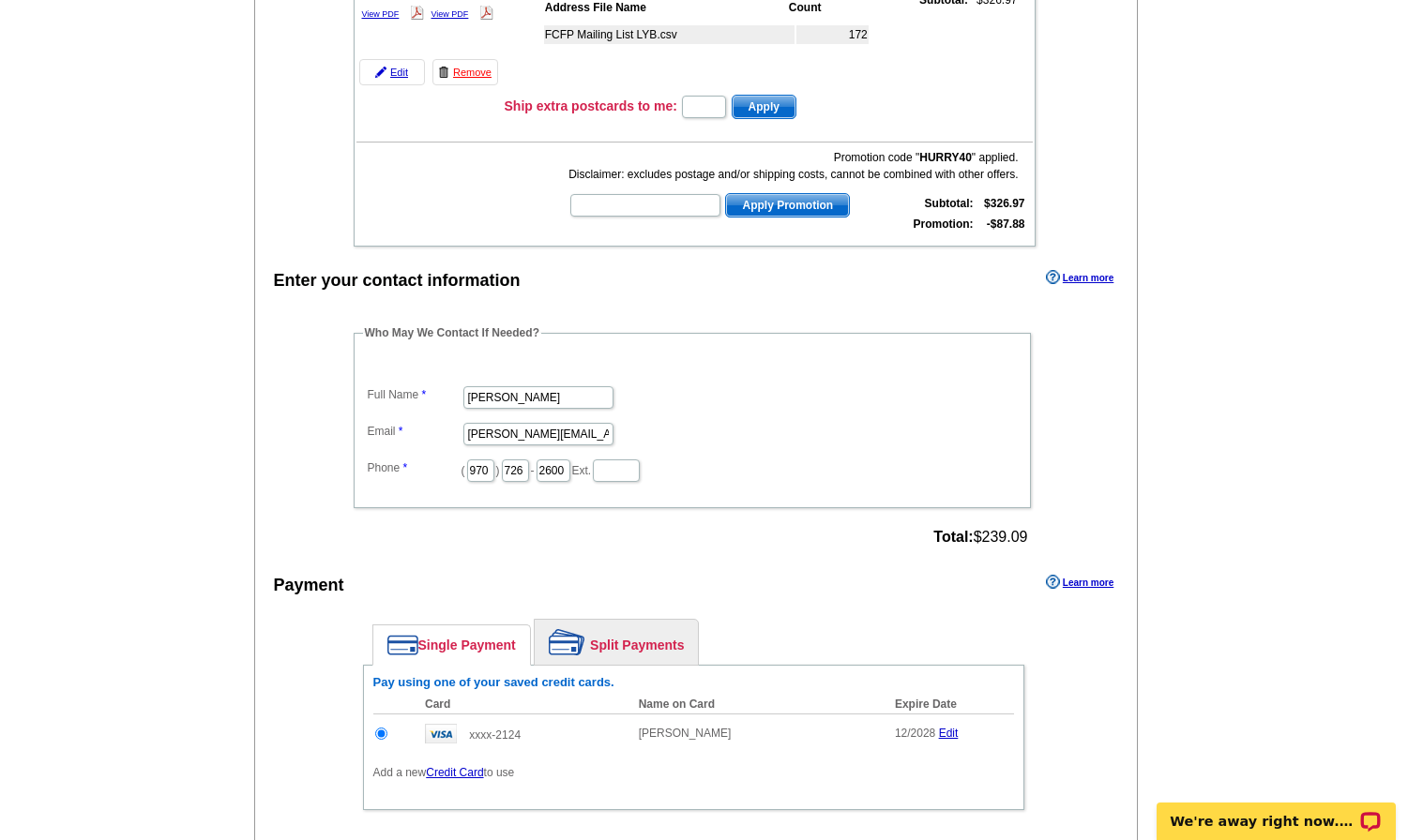
scroll to position [488, 0]
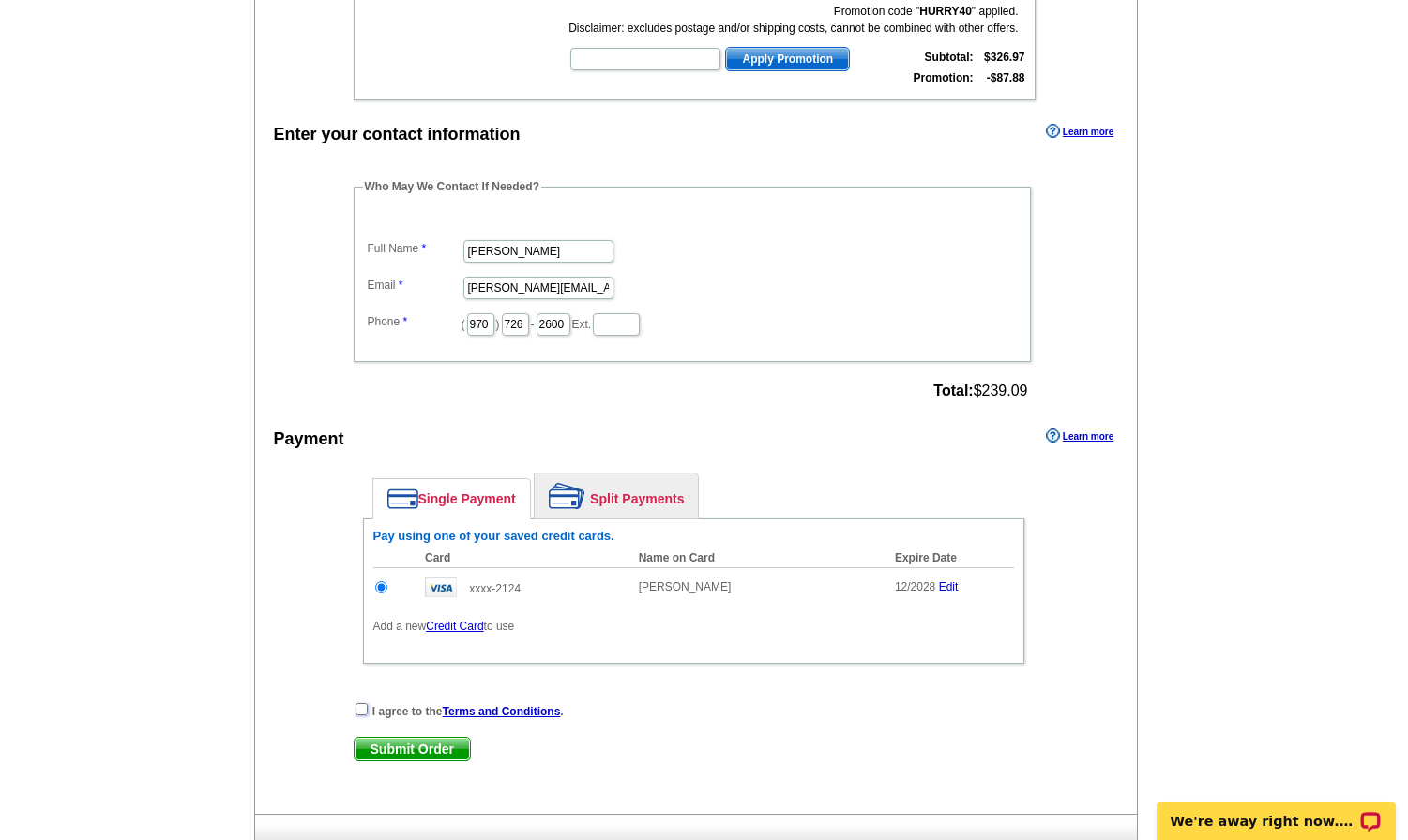
click at [365, 710] on input "checkbox" at bounding box center [361, 709] width 12 height 12
checkbox input "true"
click at [413, 751] on span "Submit Order" at bounding box center [412, 750] width 115 height 23
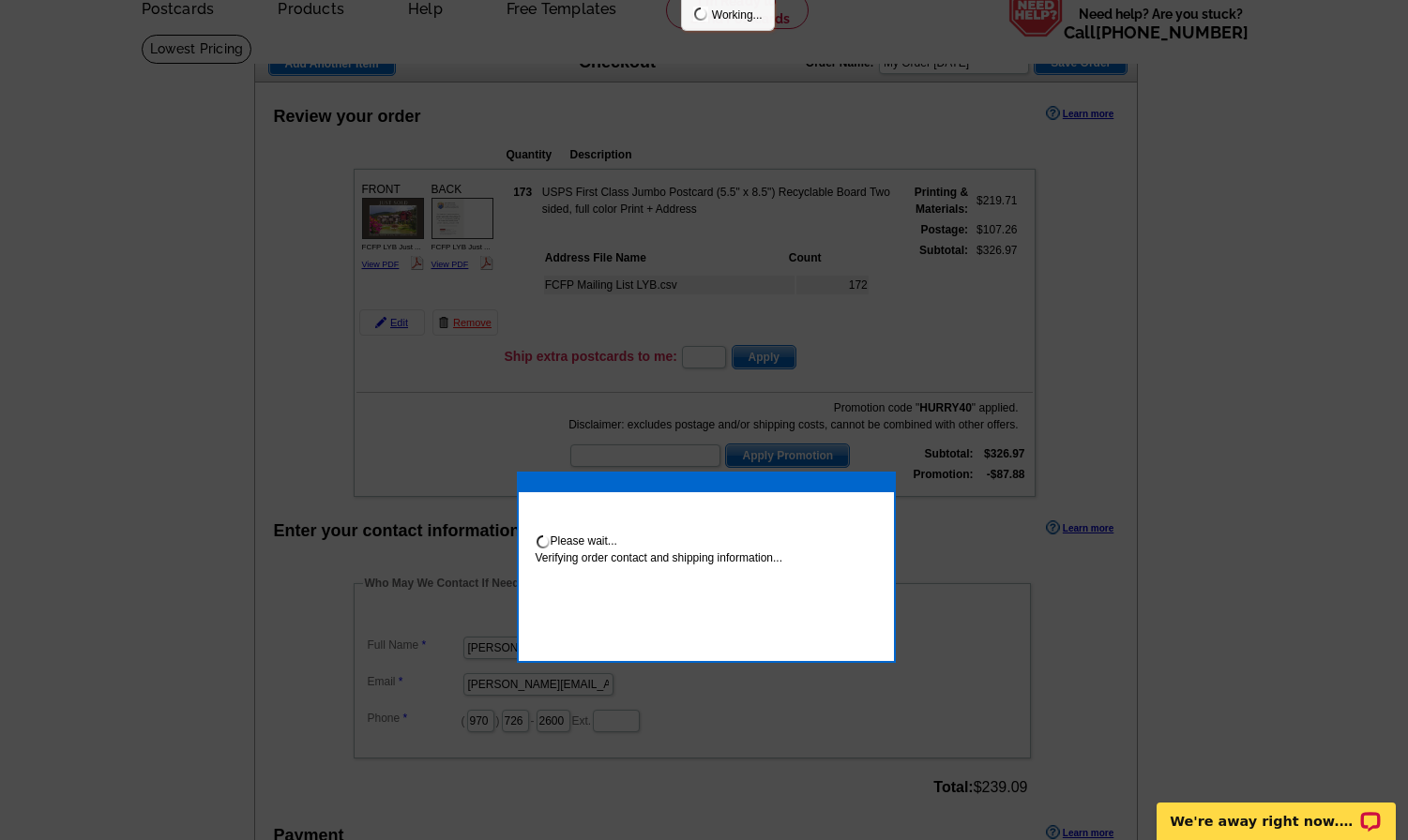
scroll to position [90, 0]
